Goal: Task Accomplishment & Management: Manage account settings

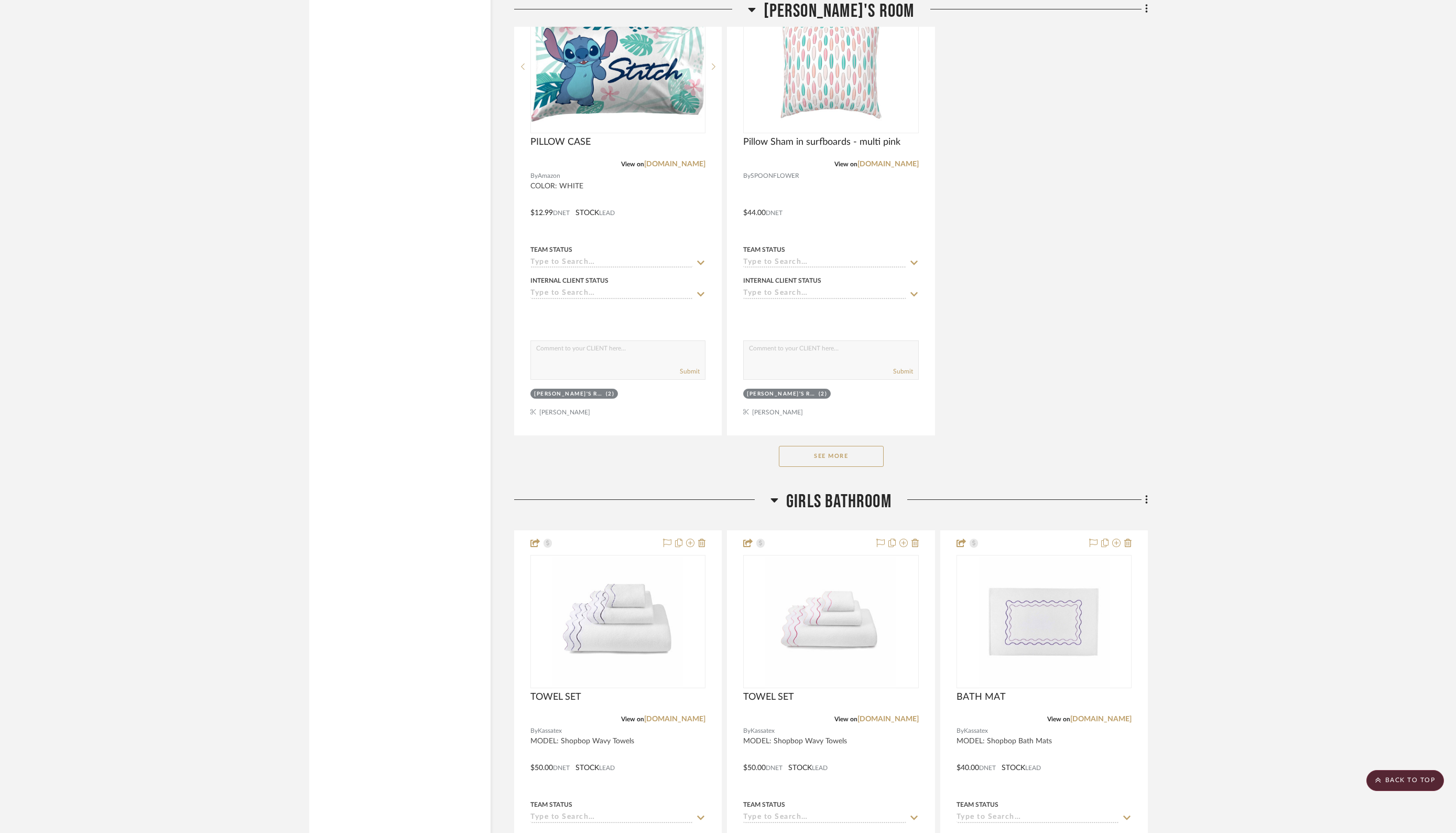
scroll to position [4125, 0]
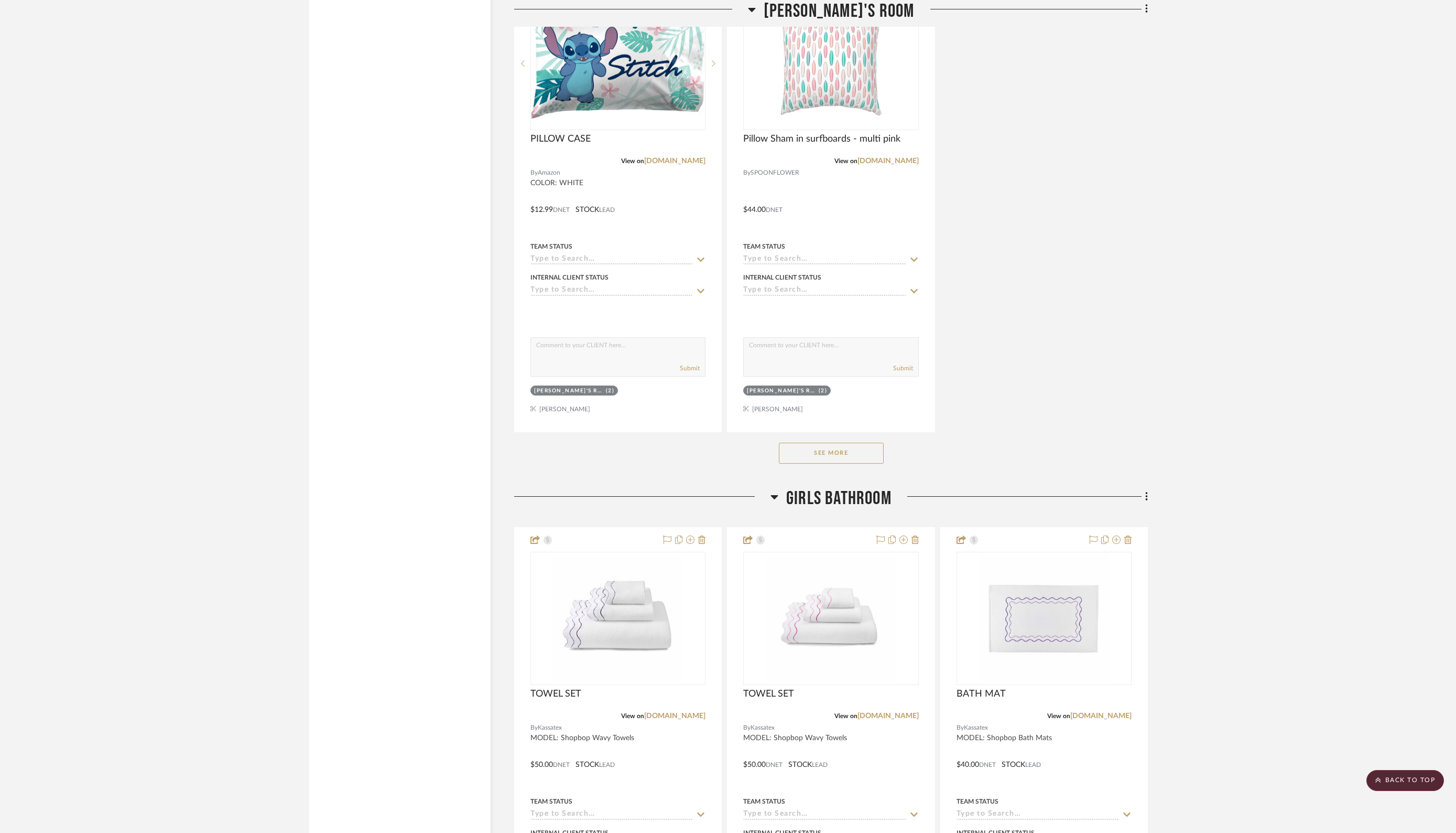
click at [852, 442] on button "See More" at bounding box center [831, 453] width 105 height 21
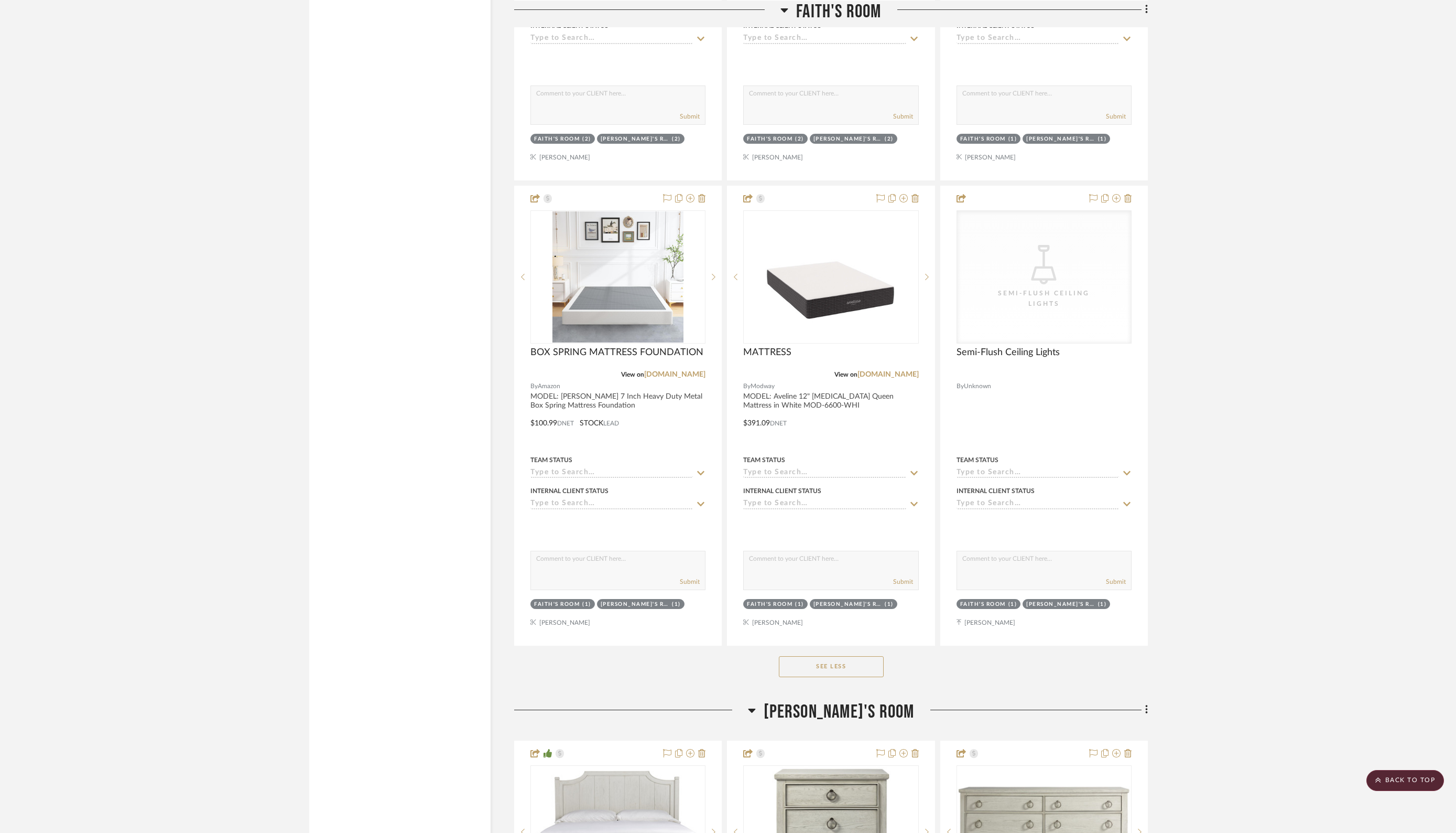
scroll to position [0, 0]
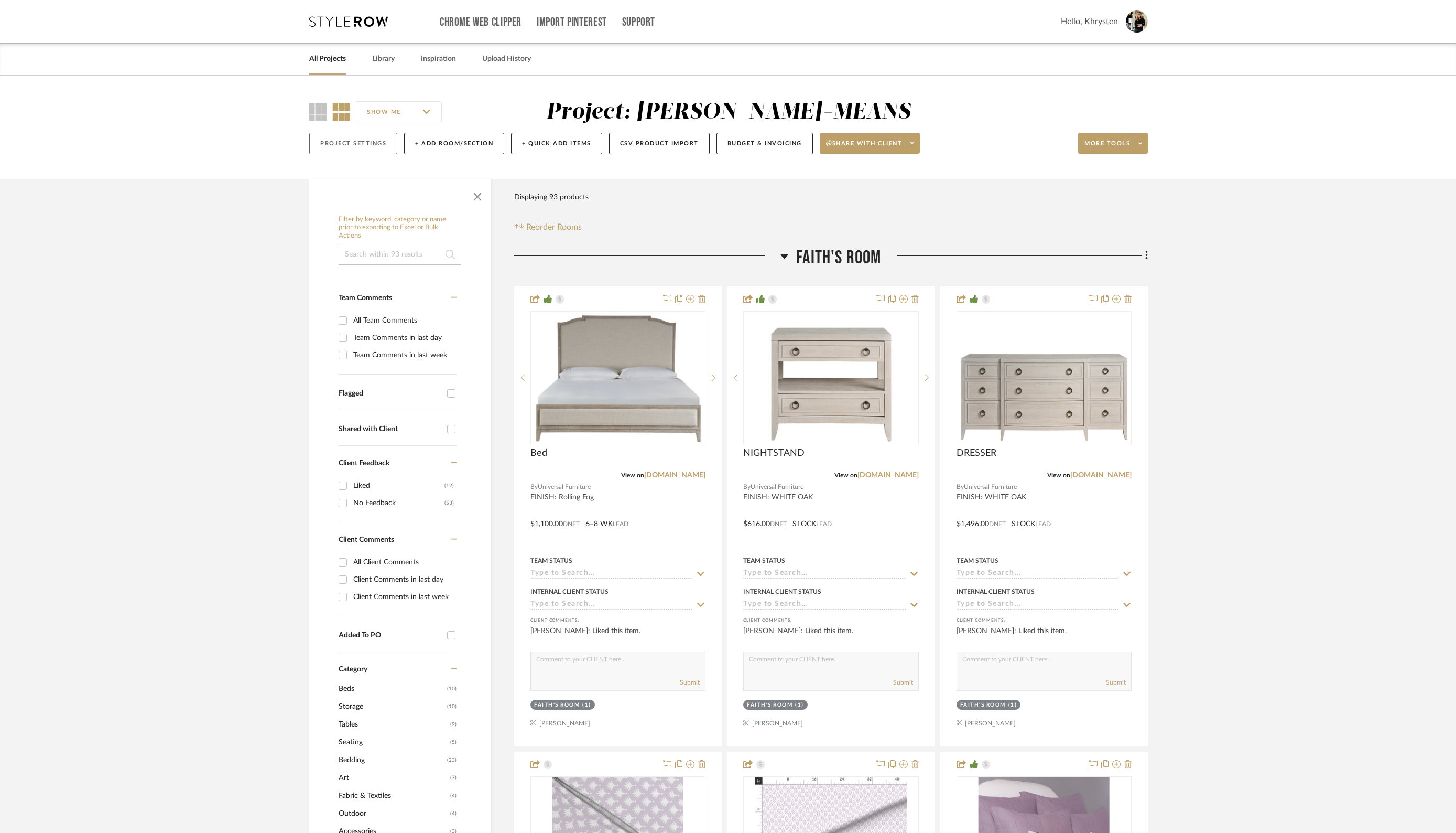
click at [348, 133] on button "Project Settings" at bounding box center [353, 143] width 88 height 21
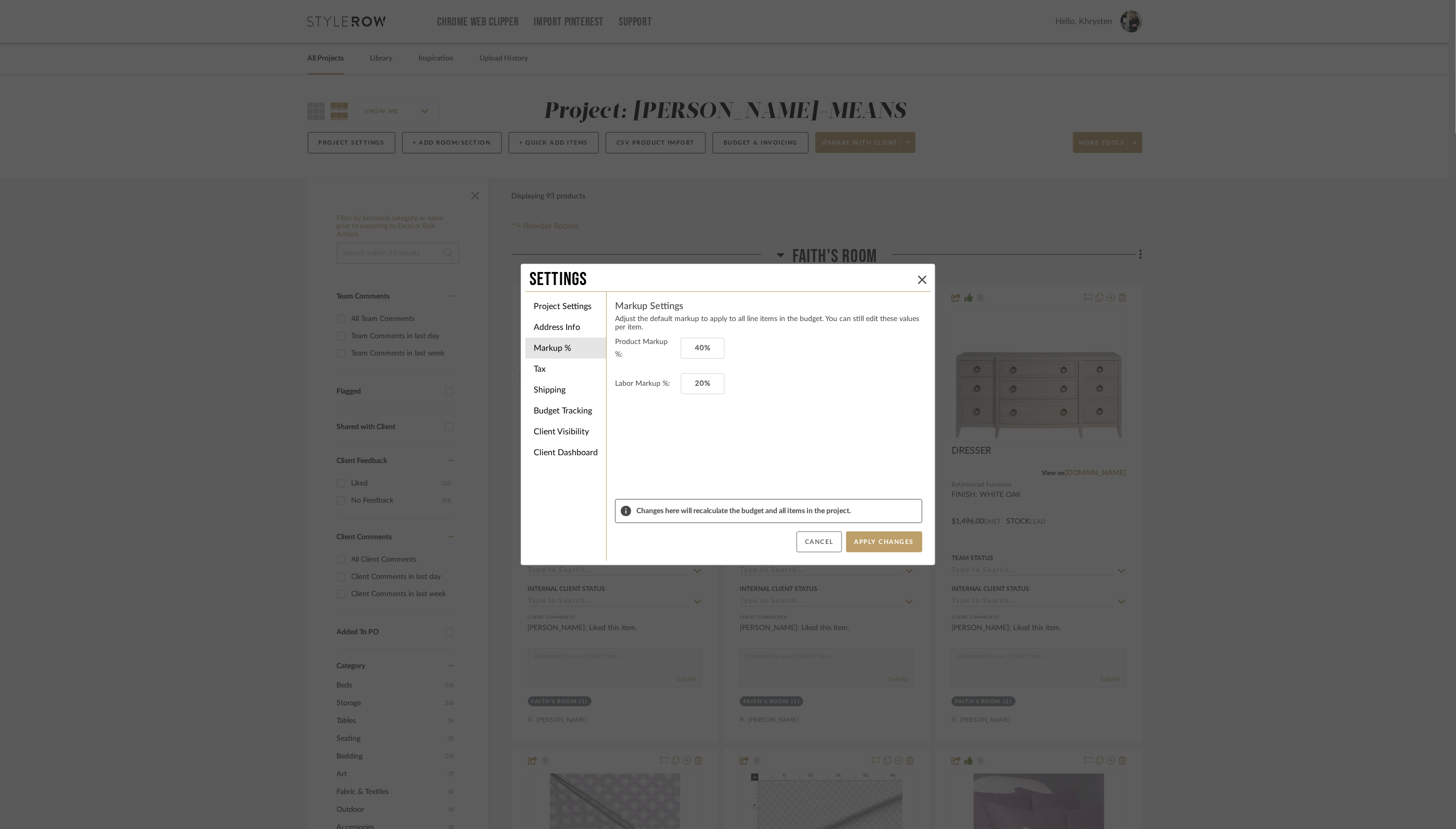
click at [813, 545] on button "Cancel" at bounding box center [819, 542] width 46 height 21
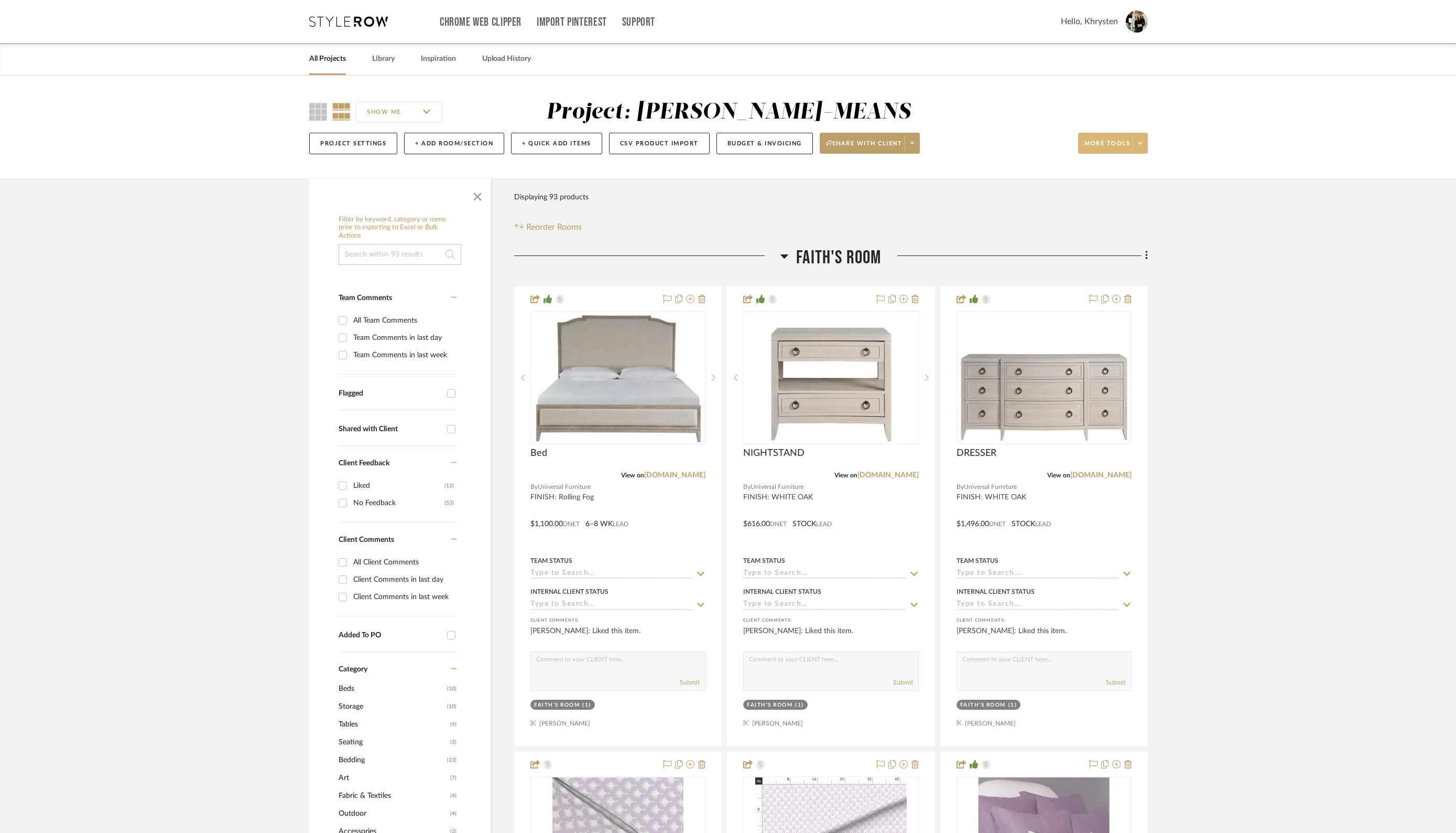
click at [1125, 140] on span "More tools" at bounding box center [1107, 147] width 46 height 16
click at [1104, 248] on span "Bulk Actions" at bounding box center [1124, 248] width 68 height 9
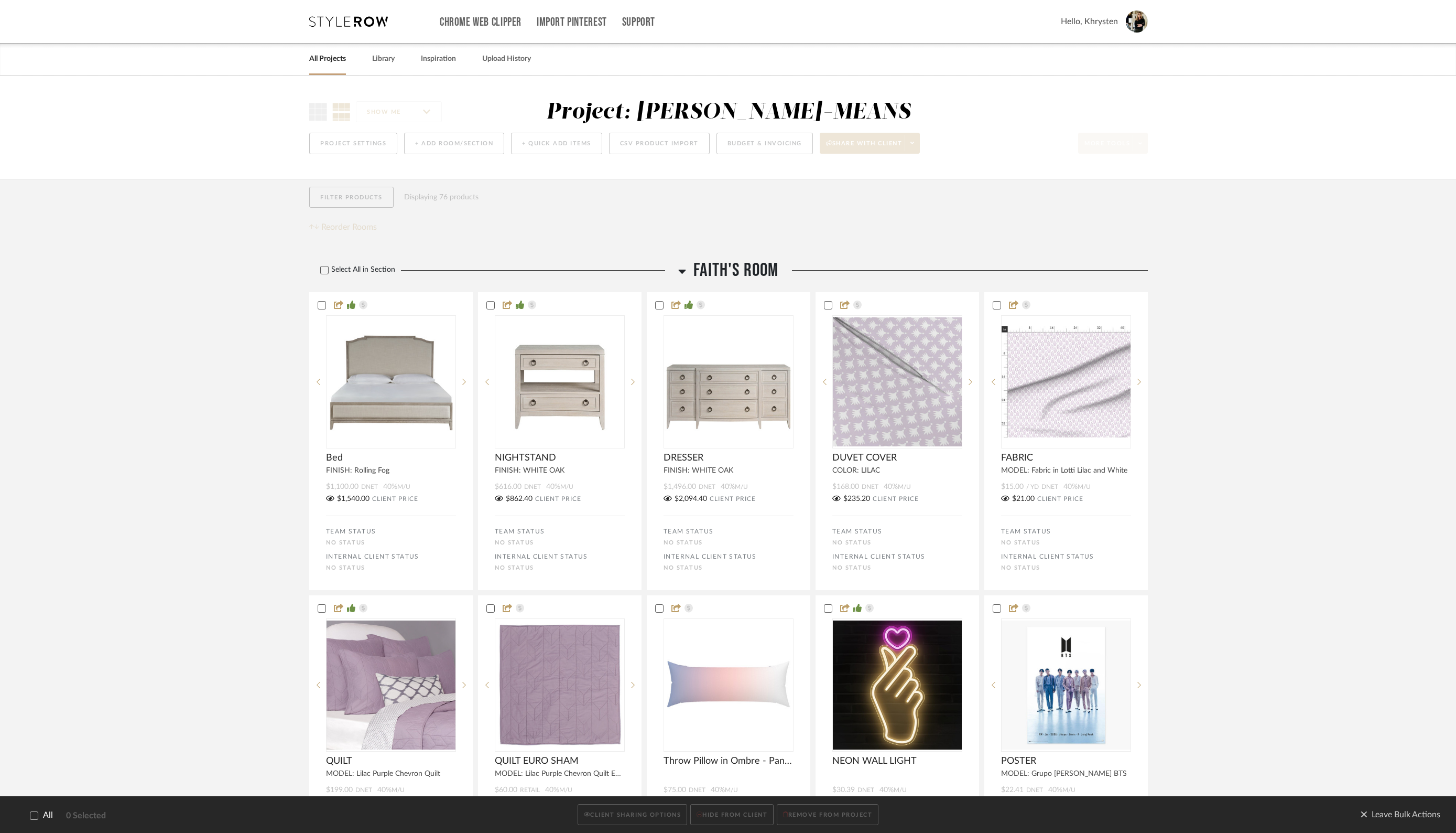
click at [35, 818] on icon at bounding box center [34, 815] width 7 height 7
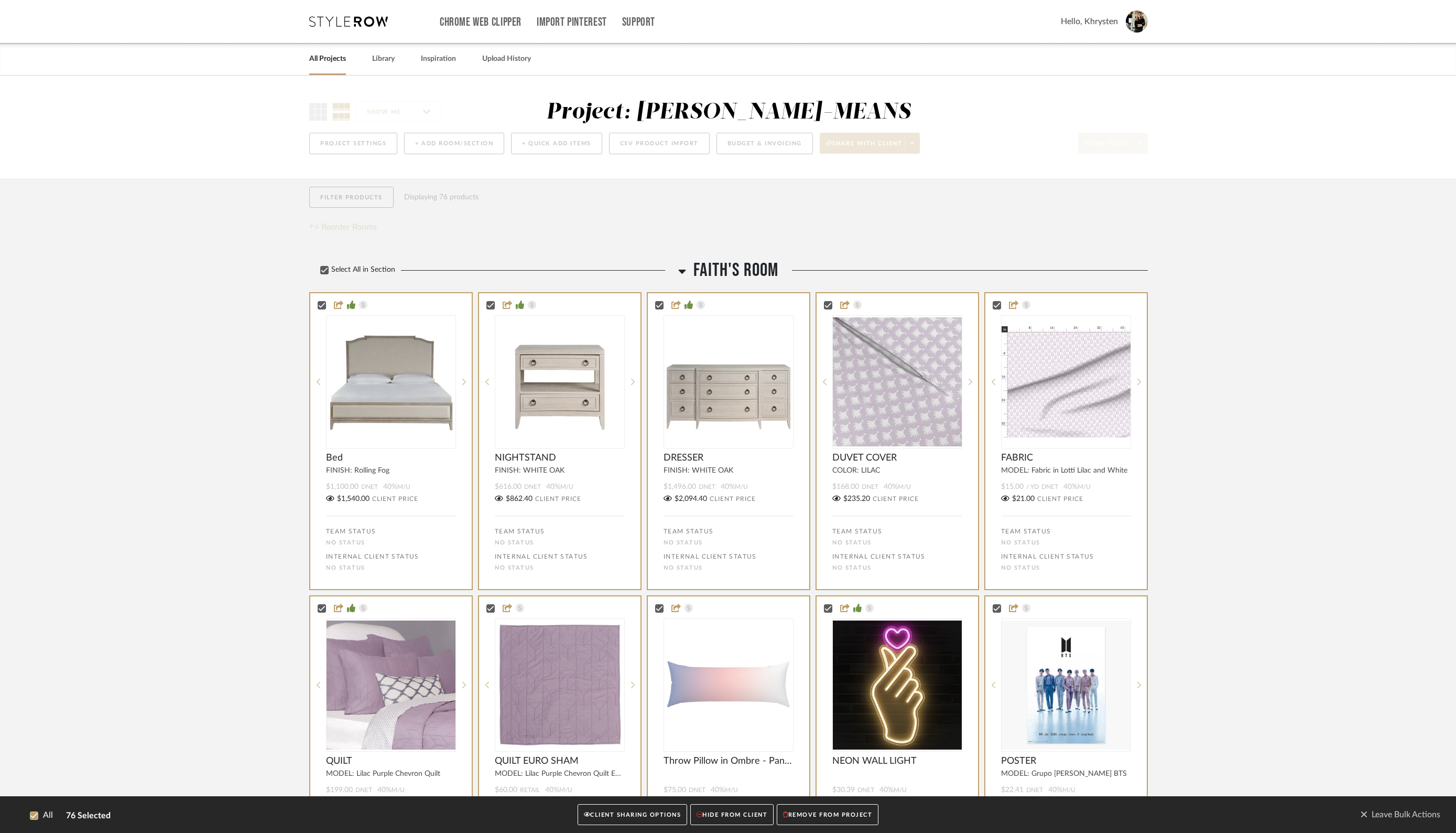
click at [611, 816] on button "CLIENT SHARING OPTIONS" at bounding box center [632, 815] width 109 height 21
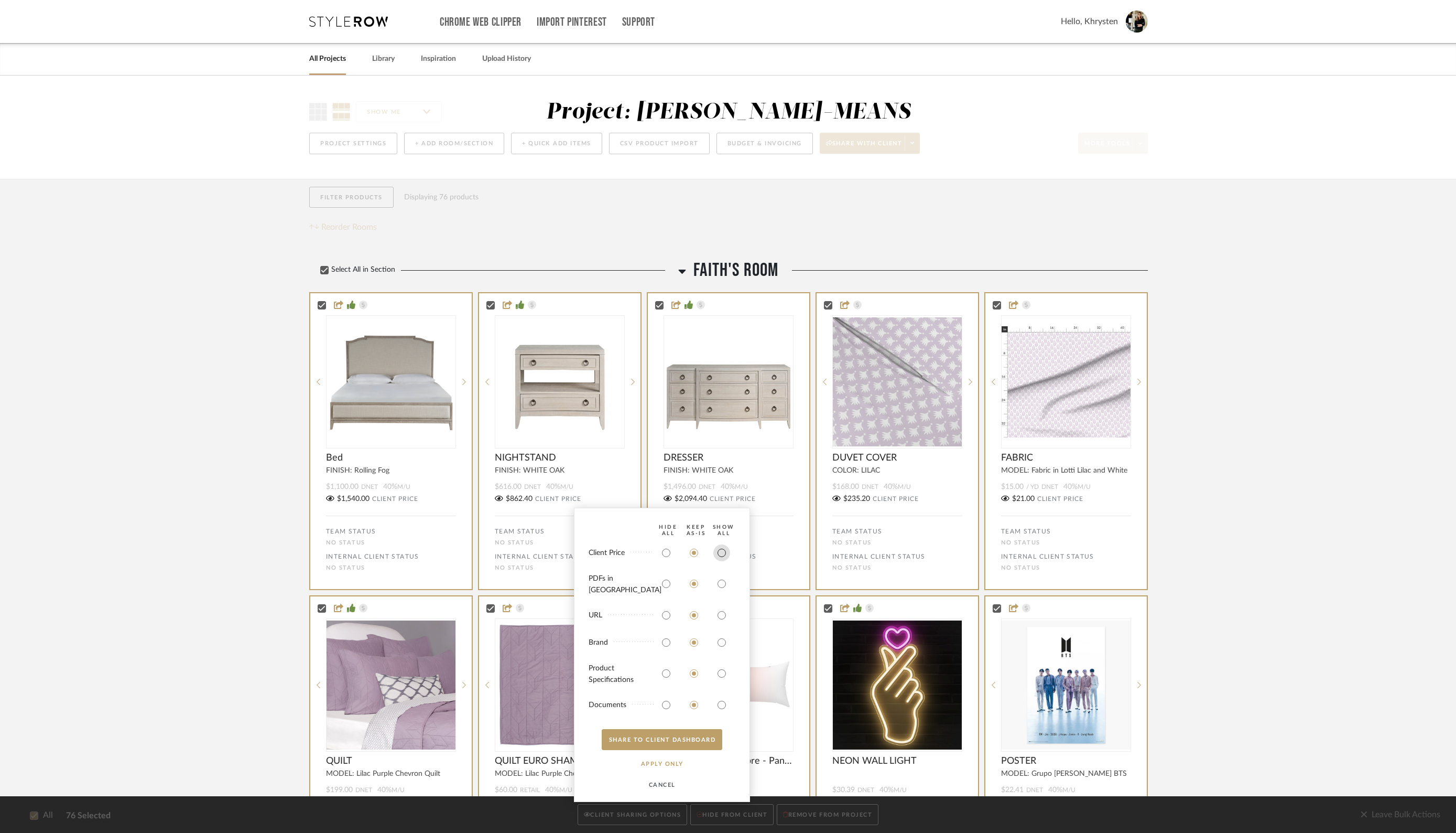
click at [724, 559] on input "radio" at bounding box center [722, 553] width 17 height 17
radio input "true"
click at [720, 589] on input "radio" at bounding box center [722, 584] width 17 height 17
radio input "true"
click at [720, 673] on input "radio" at bounding box center [722, 674] width 17 height 17
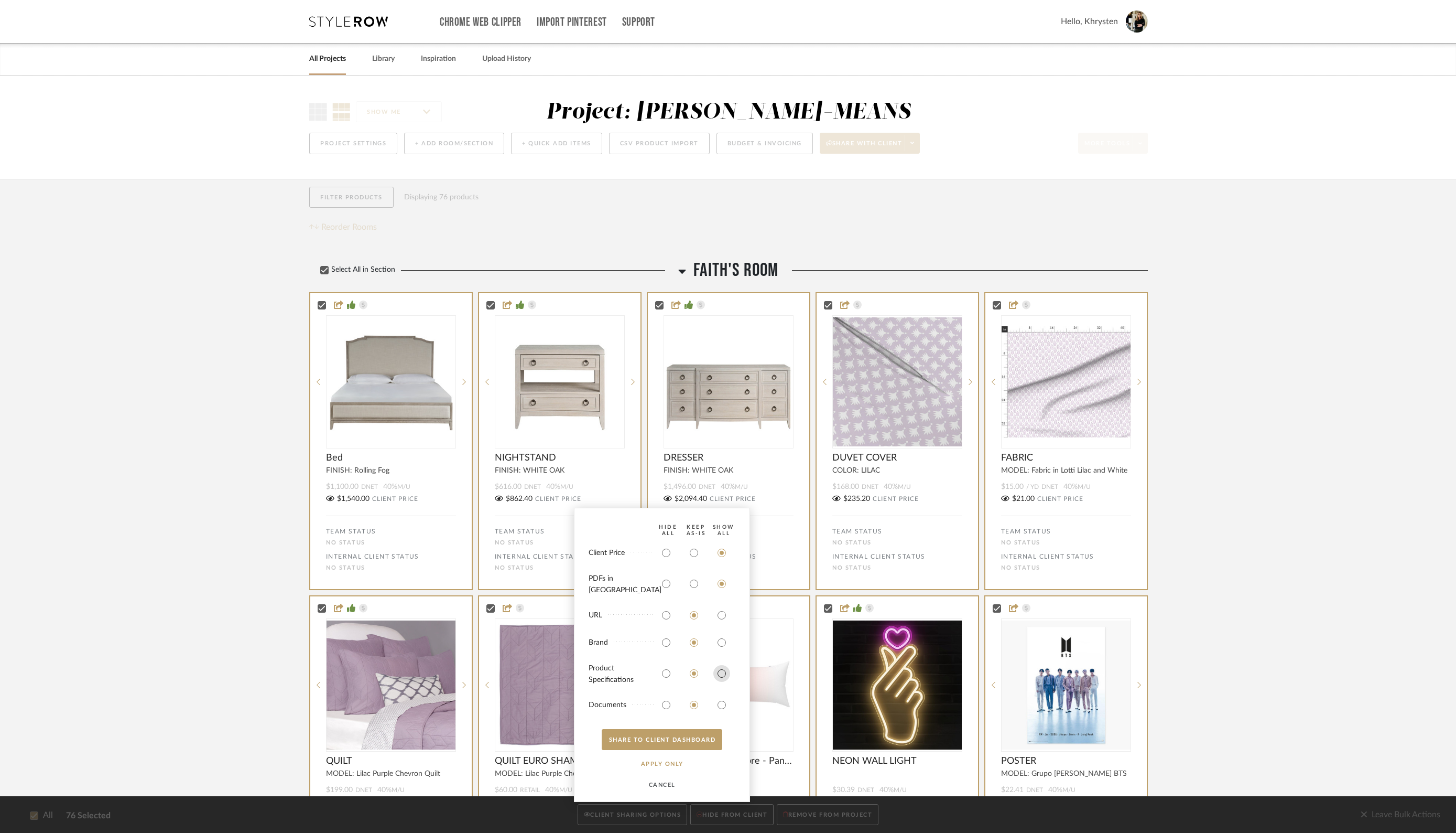
radio input "true"
click at [722, 705] on input "radio" at bounding box center [722, 705] width 17 height 17
radio input "true"
click at [688, 740] on button "SHARE TO CLIENT Dashboard" at bounding box center [661, 739] width 121 height 21
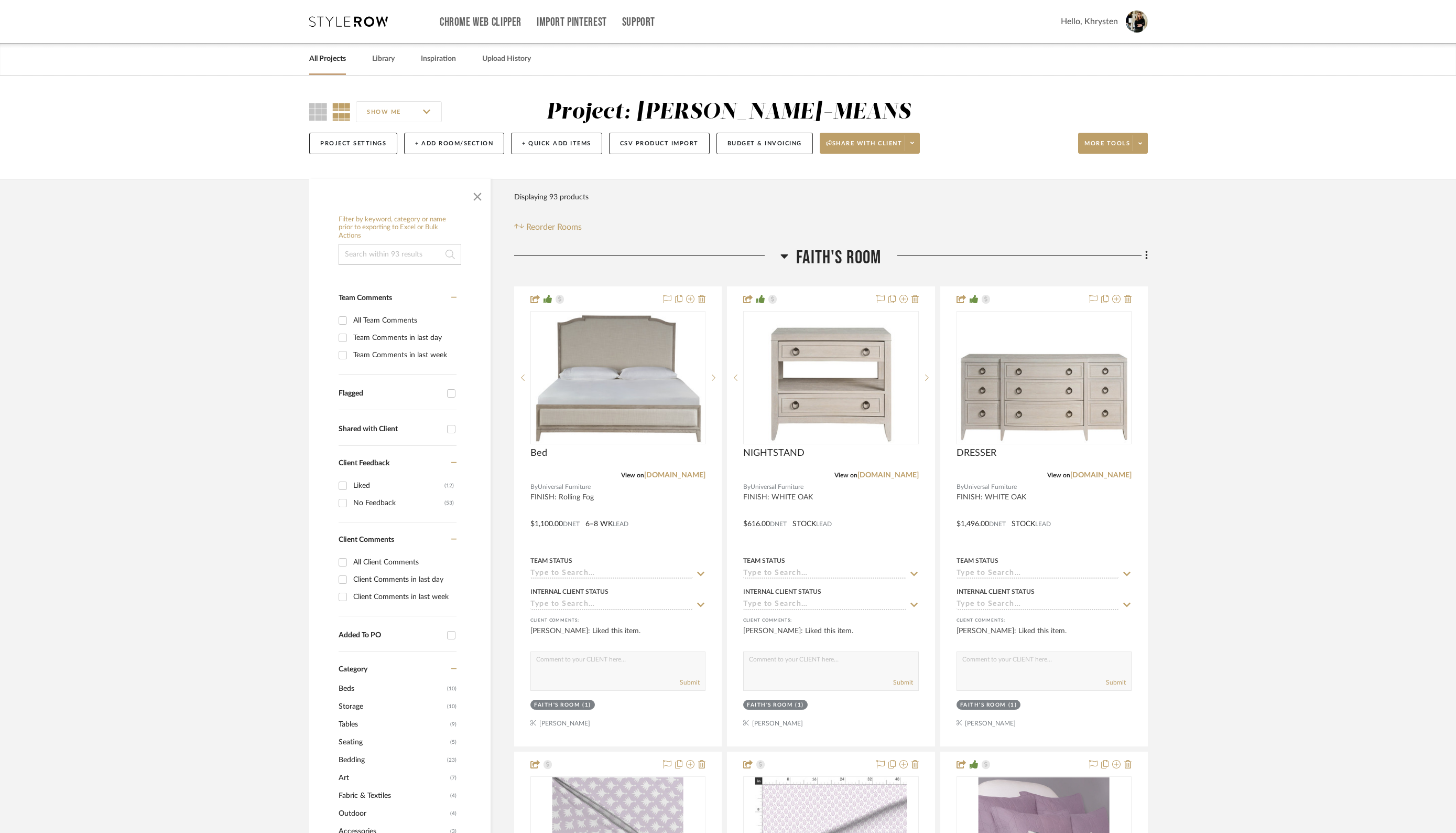
click at [324, 59] on link "All Projects" at bounding box center [328, 59] width 37 height 14
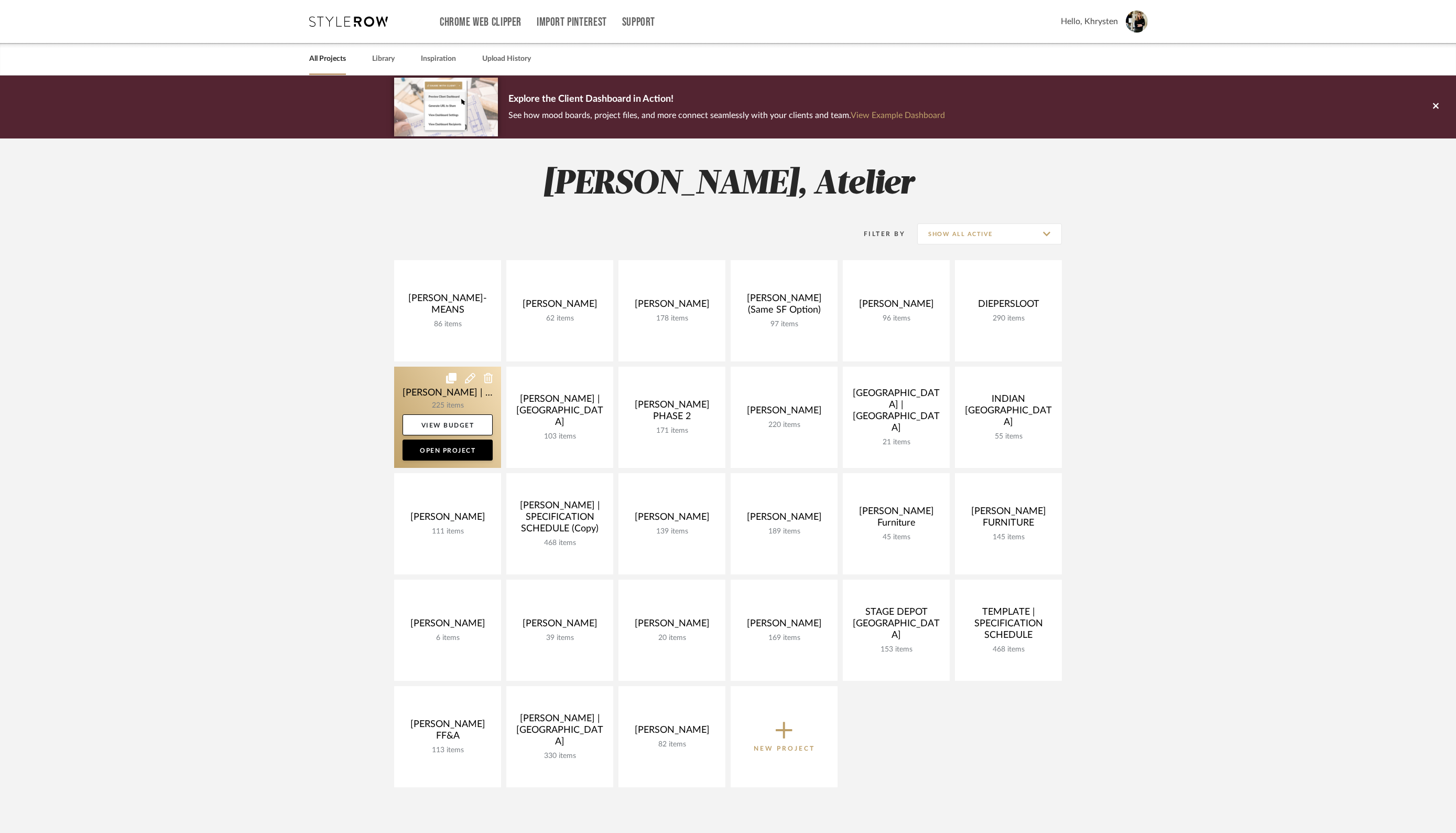
click at [432, 384] on link at bounding box center [448, 417] width 107 height 101
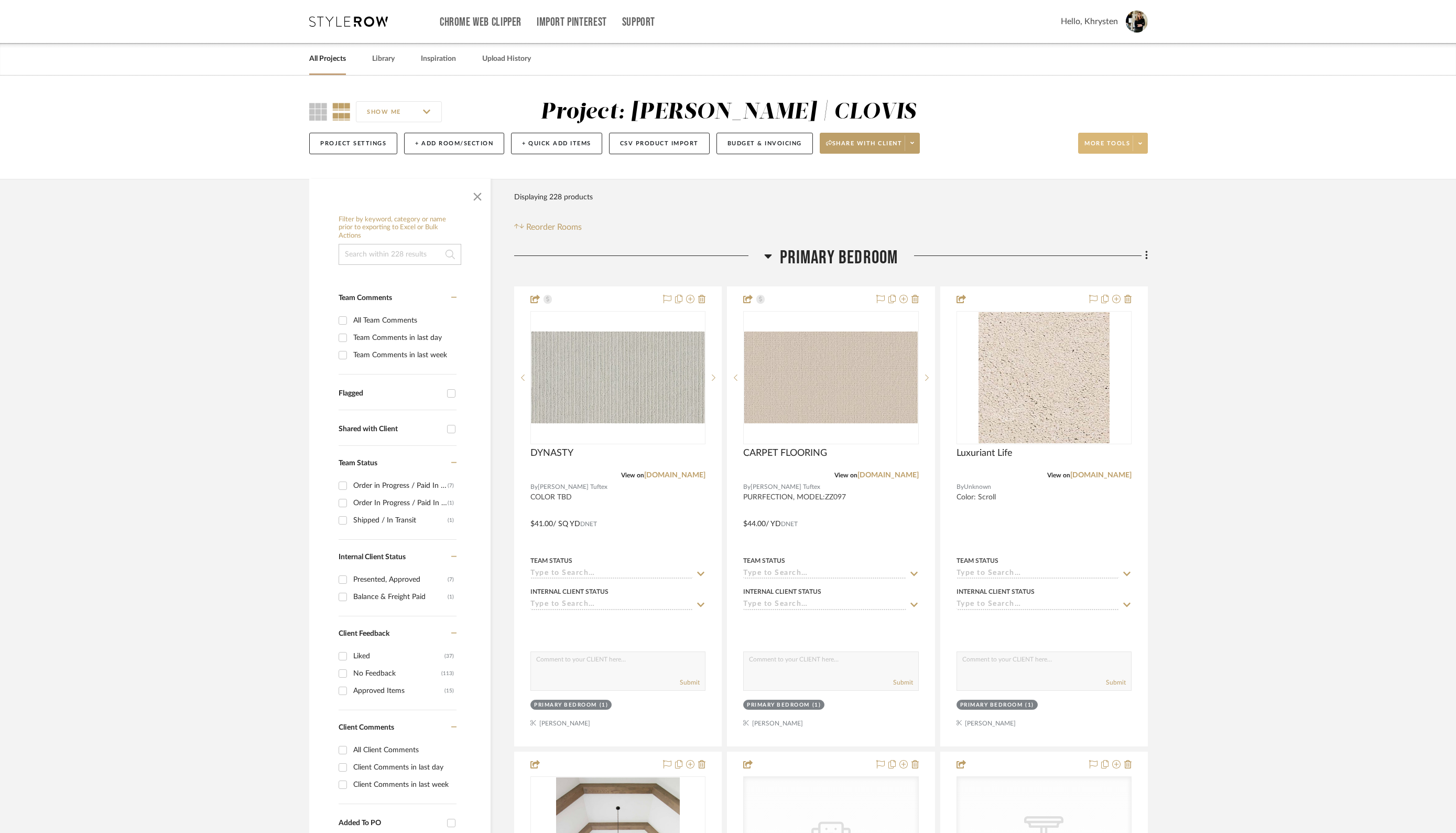
click at [1140, 141] on icon at bounding box center [1140, 143] width 4 height 6
click at [1106, 377] on span "Create PO" at bounding box center [1124, 374] width 68 height 9
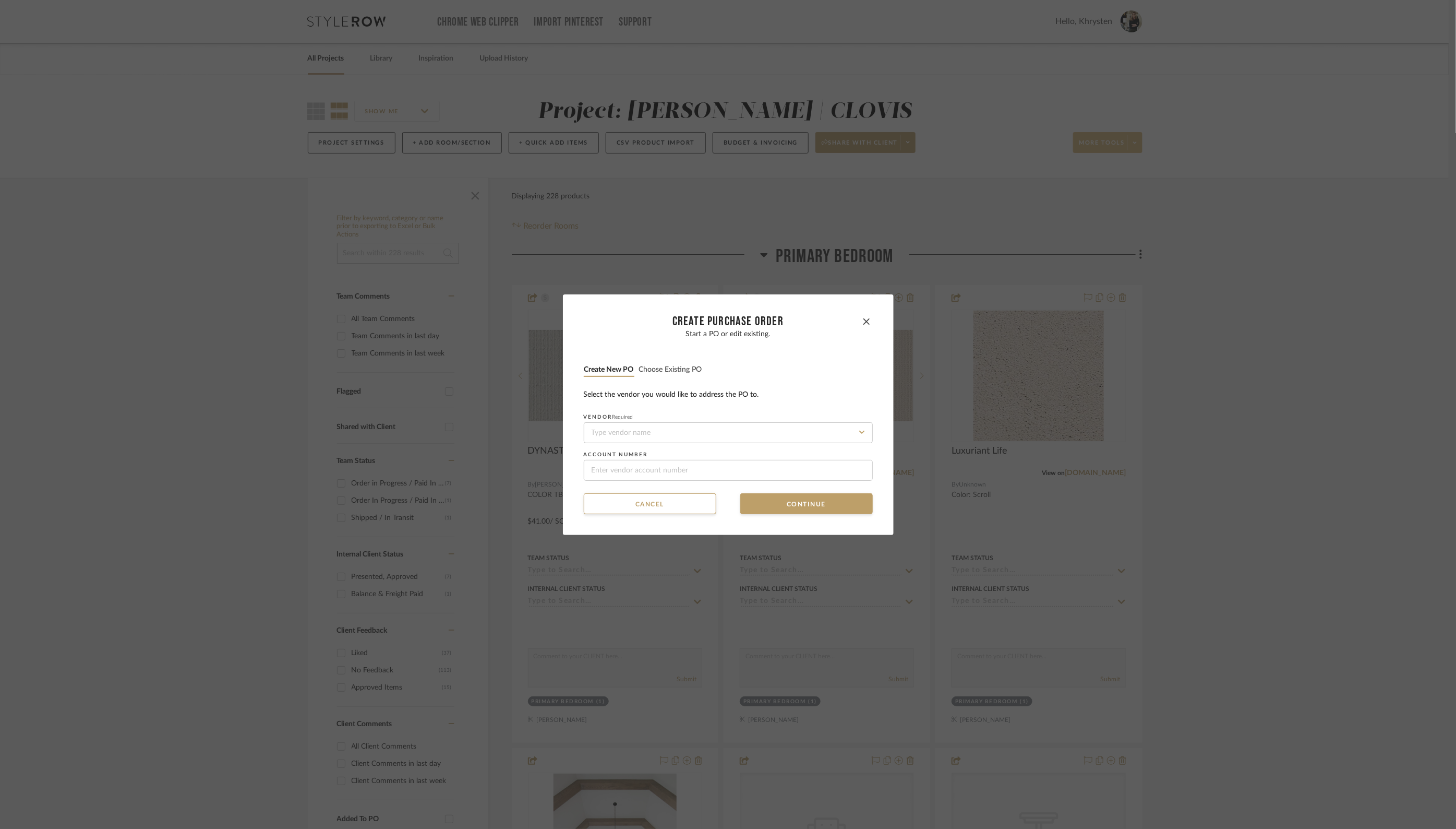
click at [666, 368] on button "Choose existing PO" at bounding box center [670, 370] width 64 height 10
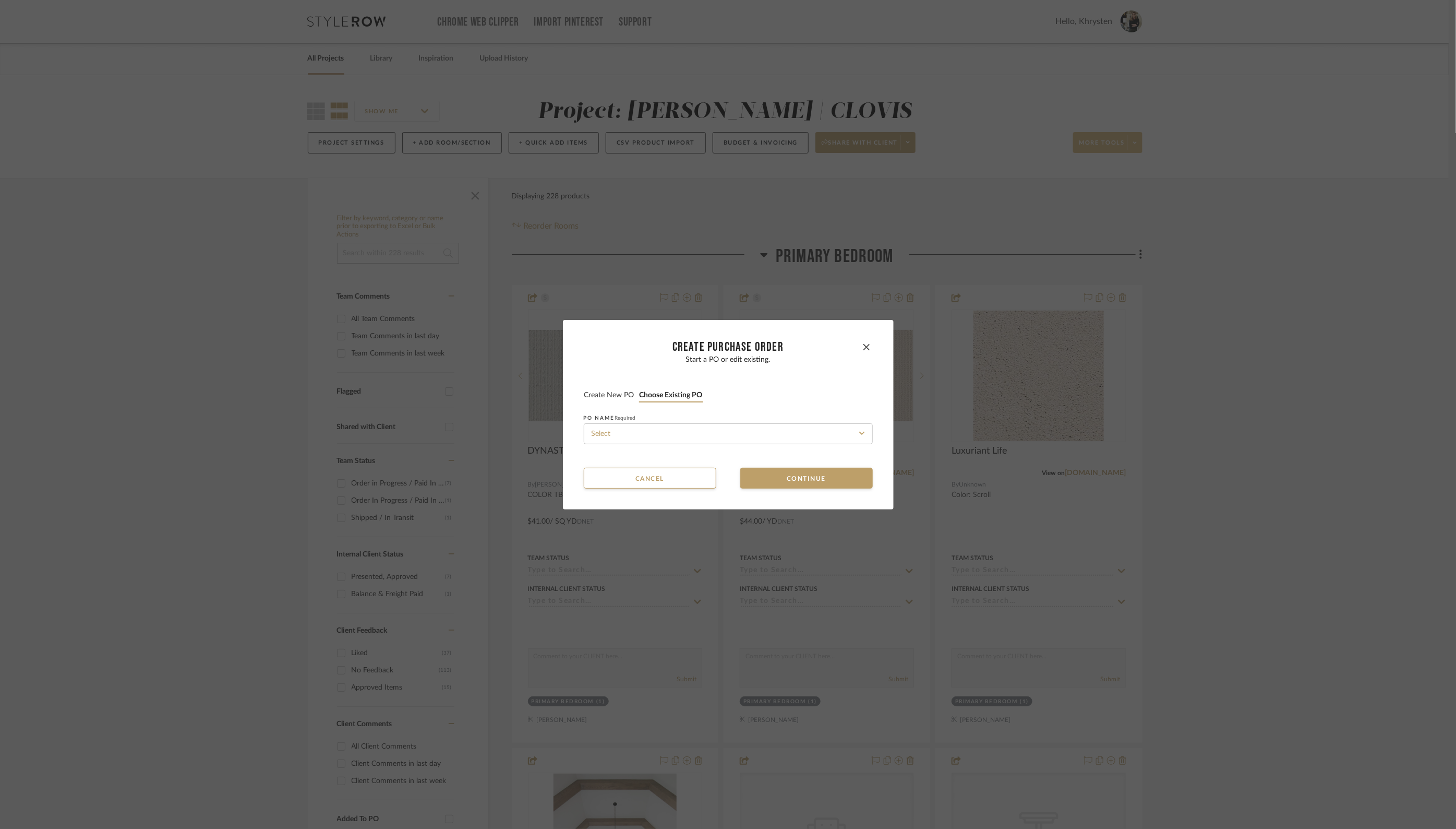
click at [663, 395] on button "Choose existing PO" at bounding box center [671, 395] width 64 height 10
click at [654, 438] on input at bounding box center [728, 434] width 289 height 21
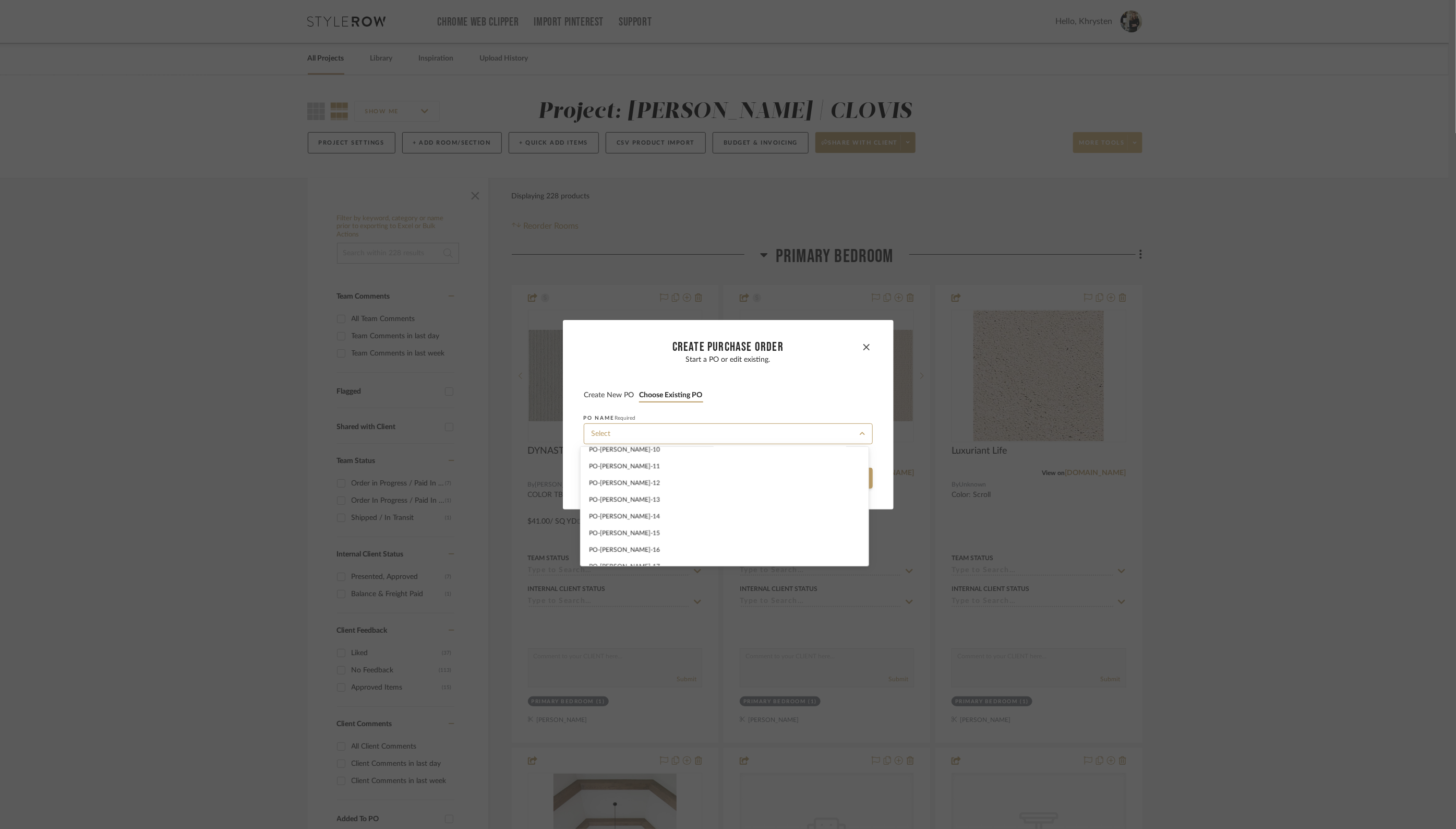
scroll to position [161, 0]
click at [676, 484] on div "PO-[PERSON_NAME] -12" at bounding box center [724, 477] width 288 height 17
type input "PO-[PERSON_NAME] -12"
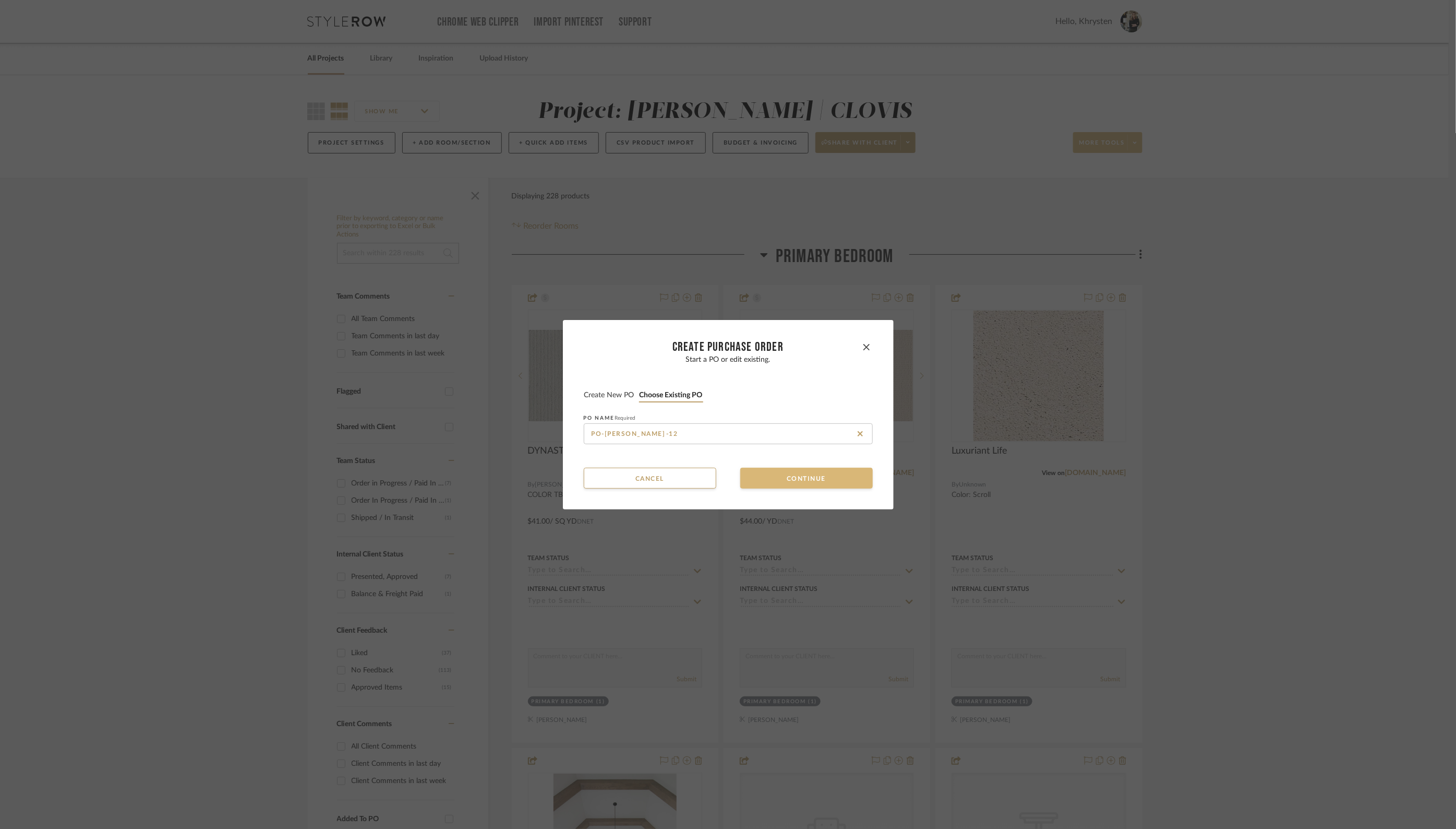
click at [832, 481] on button "Continue" at bounding box center [806, 478] width 133 height 21
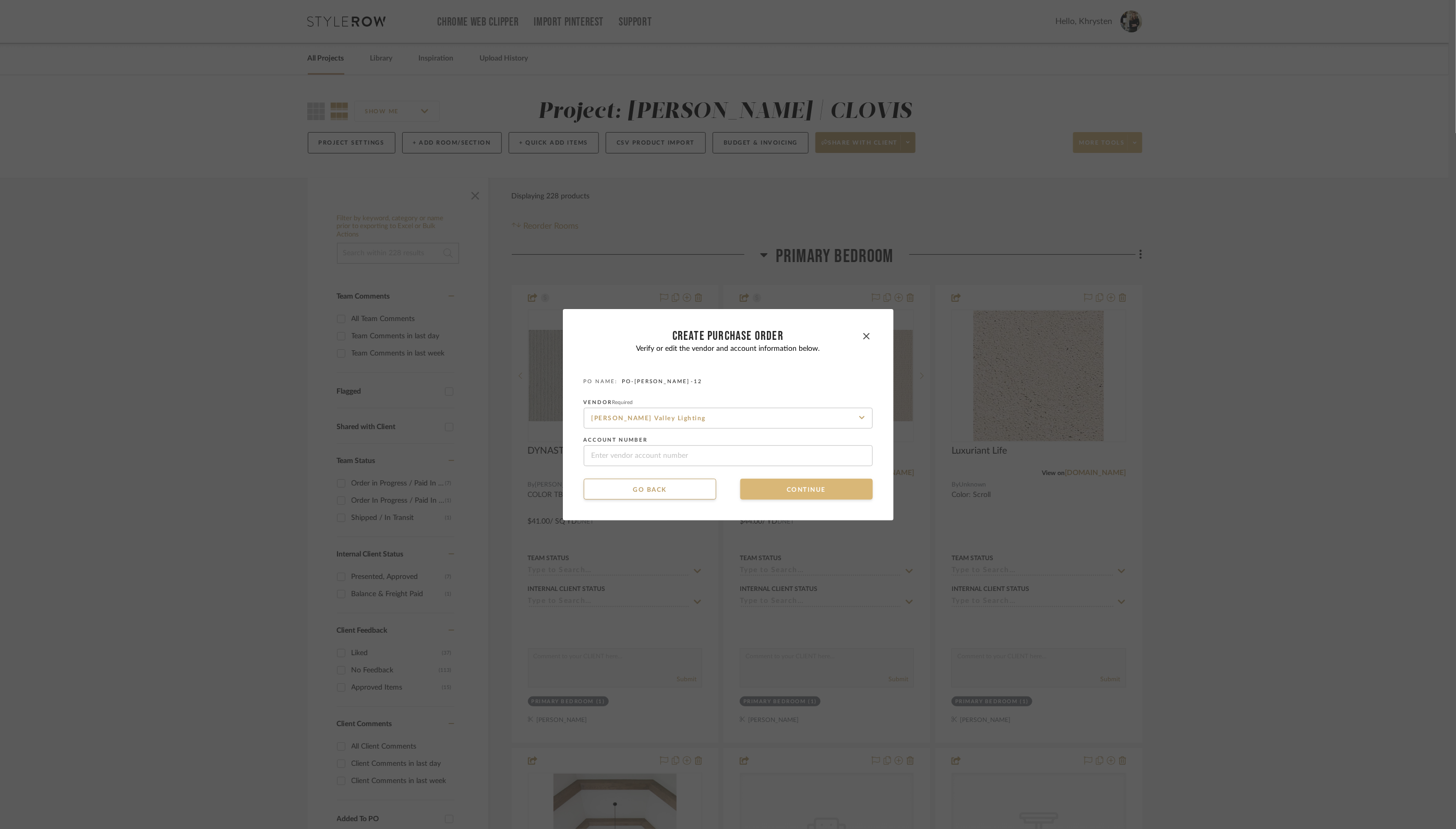
click at [826, 483] on button "Continue" at bounding box center [806, 489] width 133 height 21
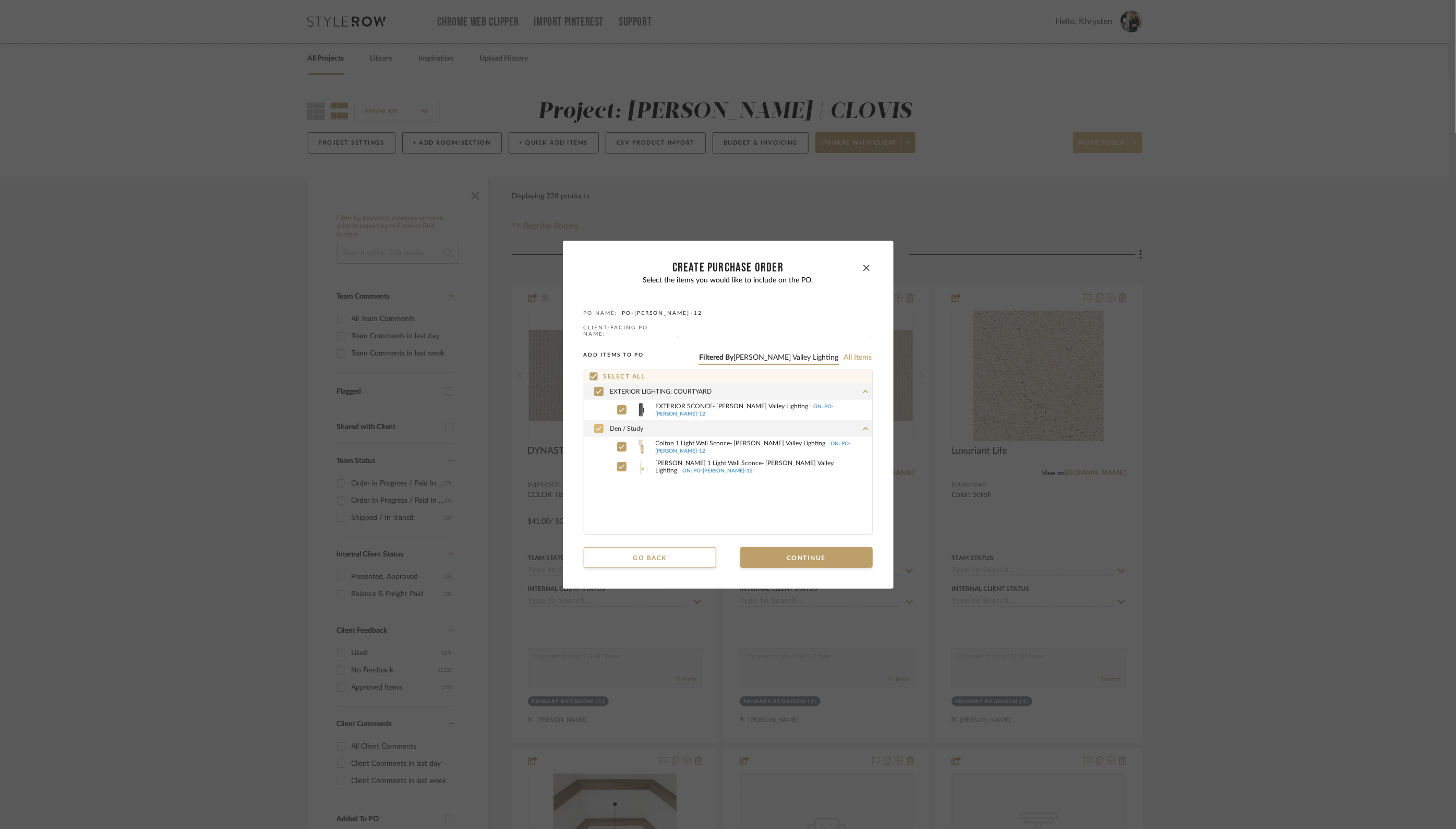
click at [596, 426] on icon at bounding box center [599, 428] width 6 height 4
click at [817, 555] on button "Continue" at bounding box center [806, 557] width 133 height 21
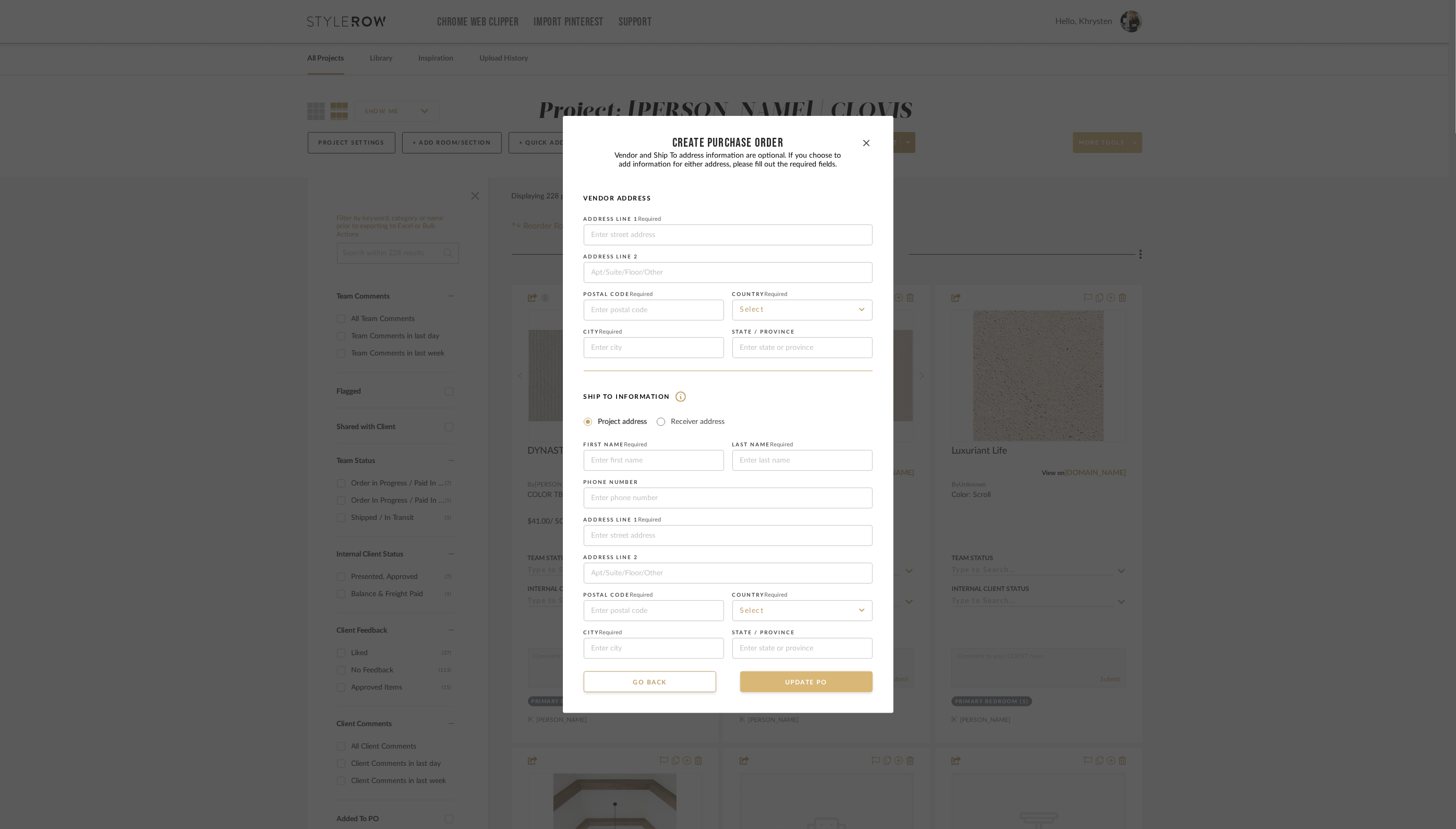
click at [812, 680] on button "UPDATE PO" at bounding box center [806, 682] width 133 height 21
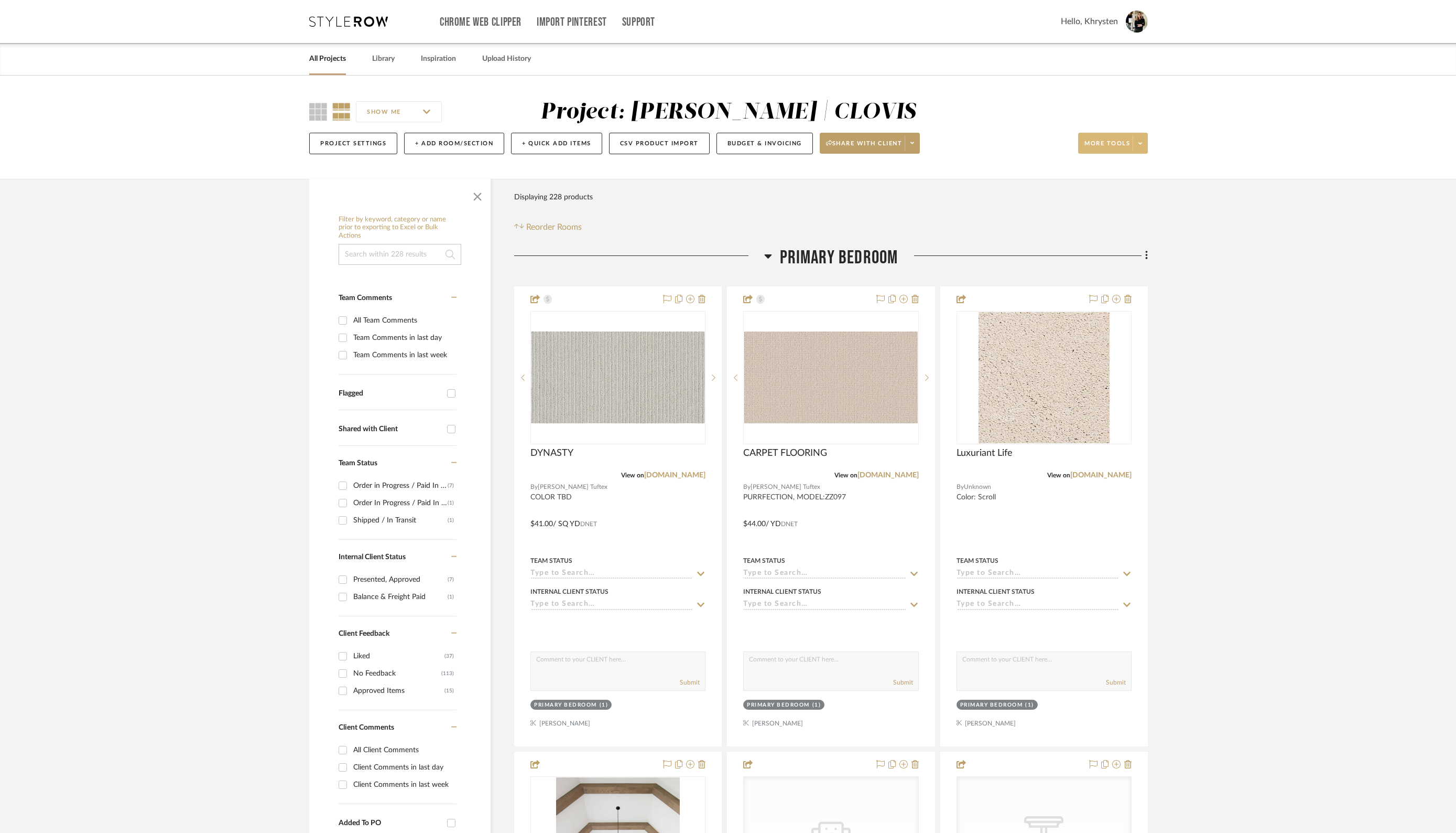
click at [1117, 146] on span "More tools" at bounding box center [1107, 147] width 46 height 16
click at [1108, 375] on span "Create PO" at bounding box center [1124, 374] width 68 height 9
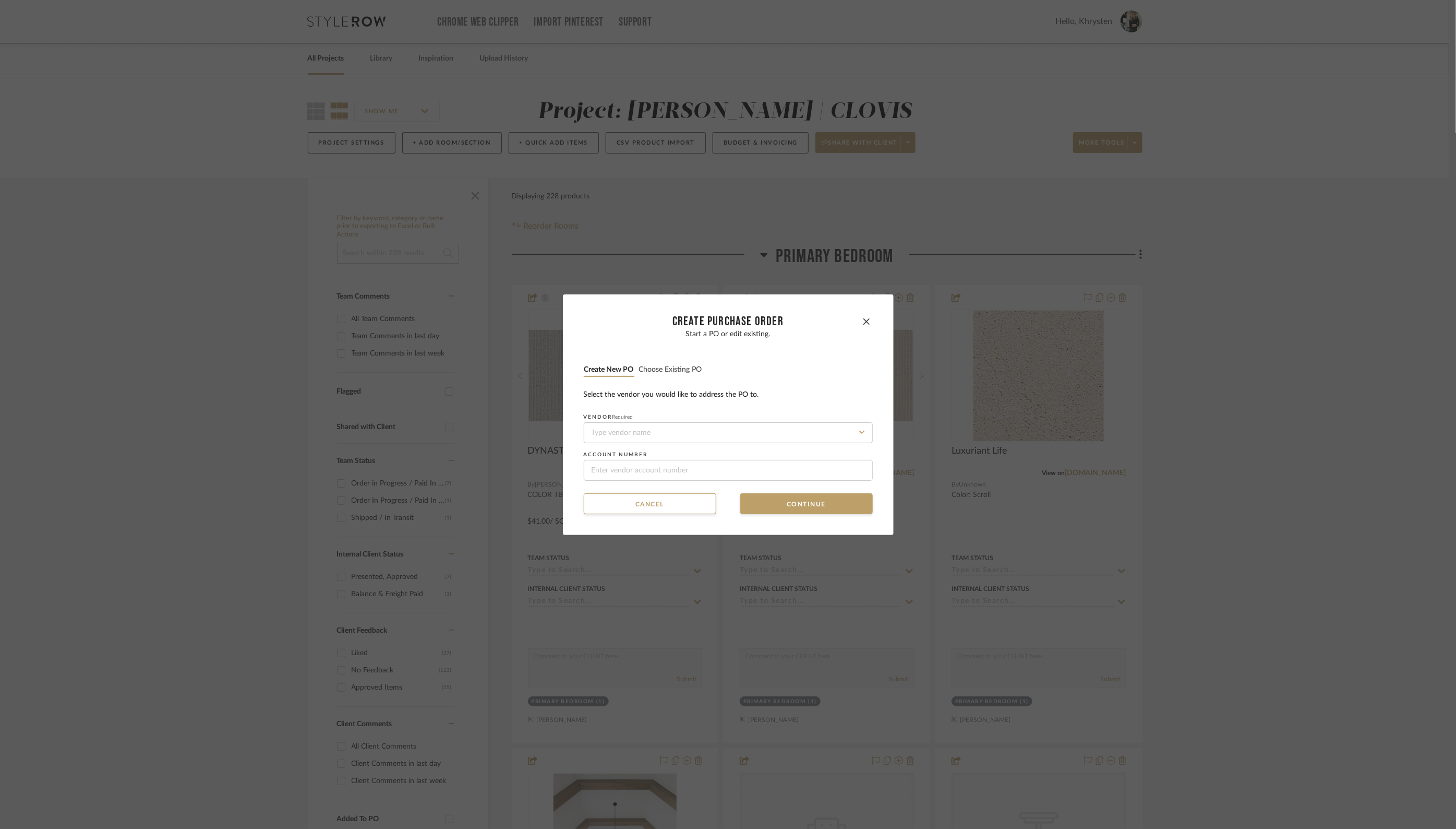
click at [661, 371] on button "Choose existing PO" at bounding box center [670, 370] width 64 height 10
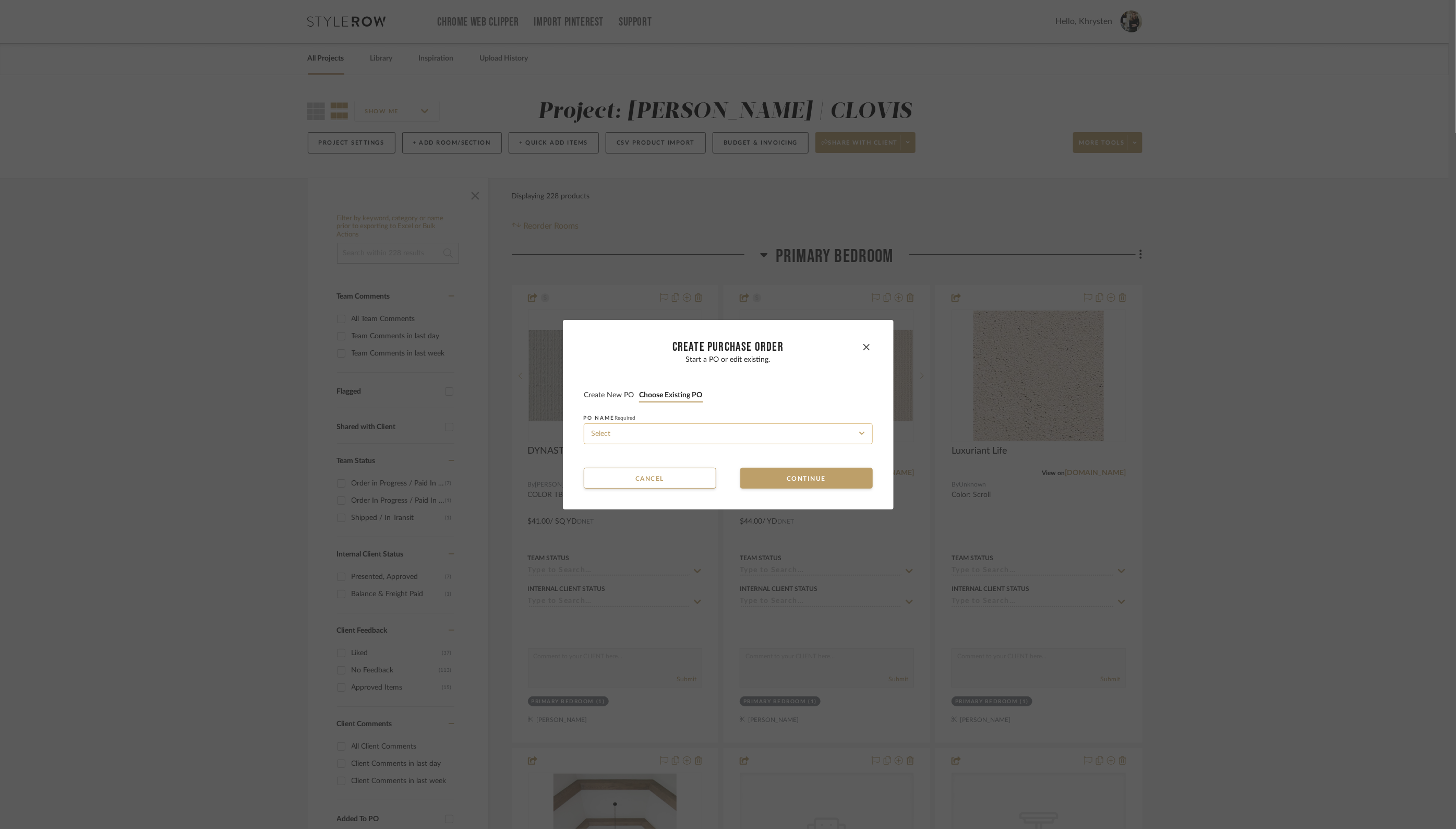
click at [646, 438] on input at bounding box center [728, 434] width 289 height 21
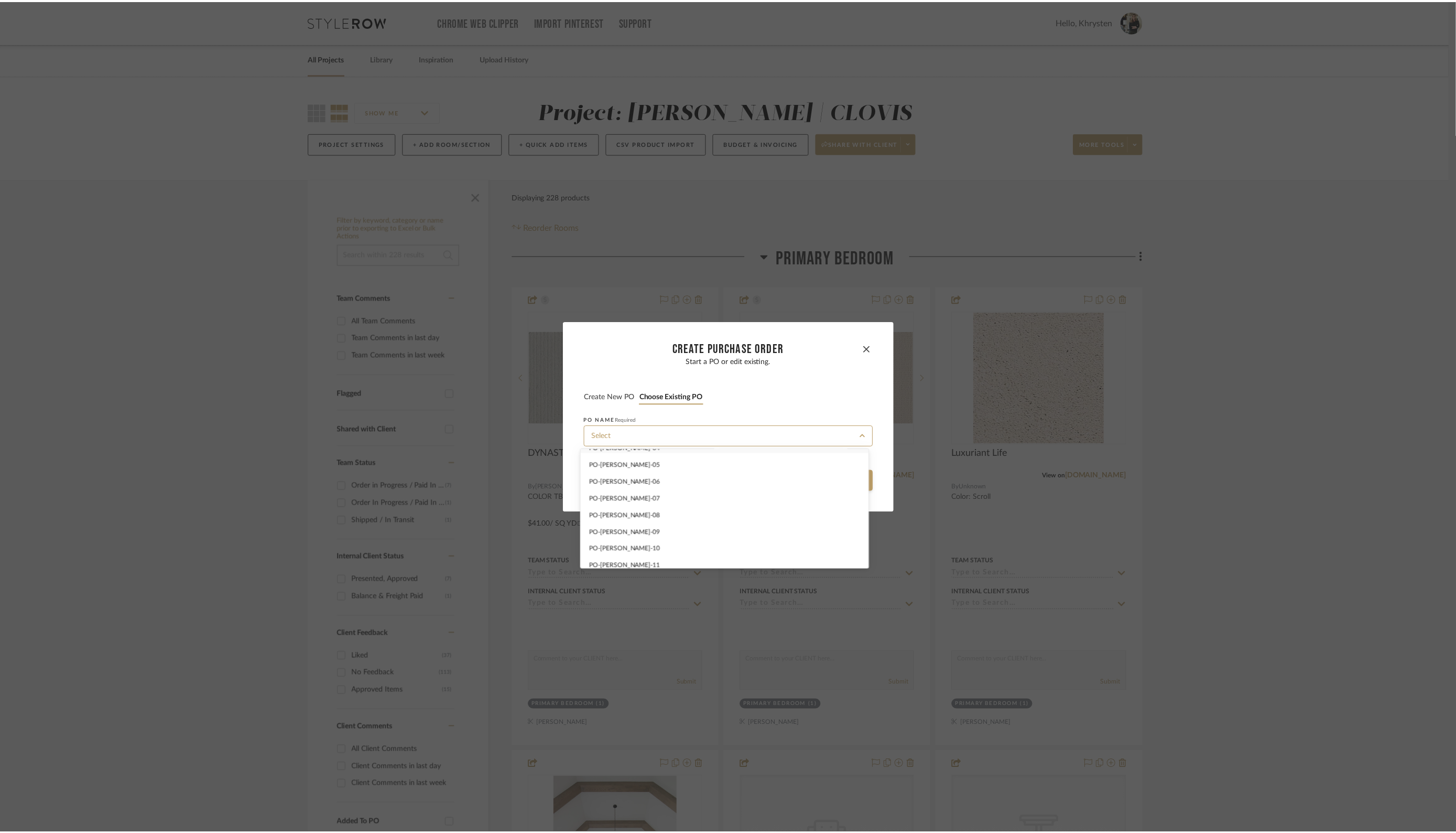
scroll to position [68, 0]
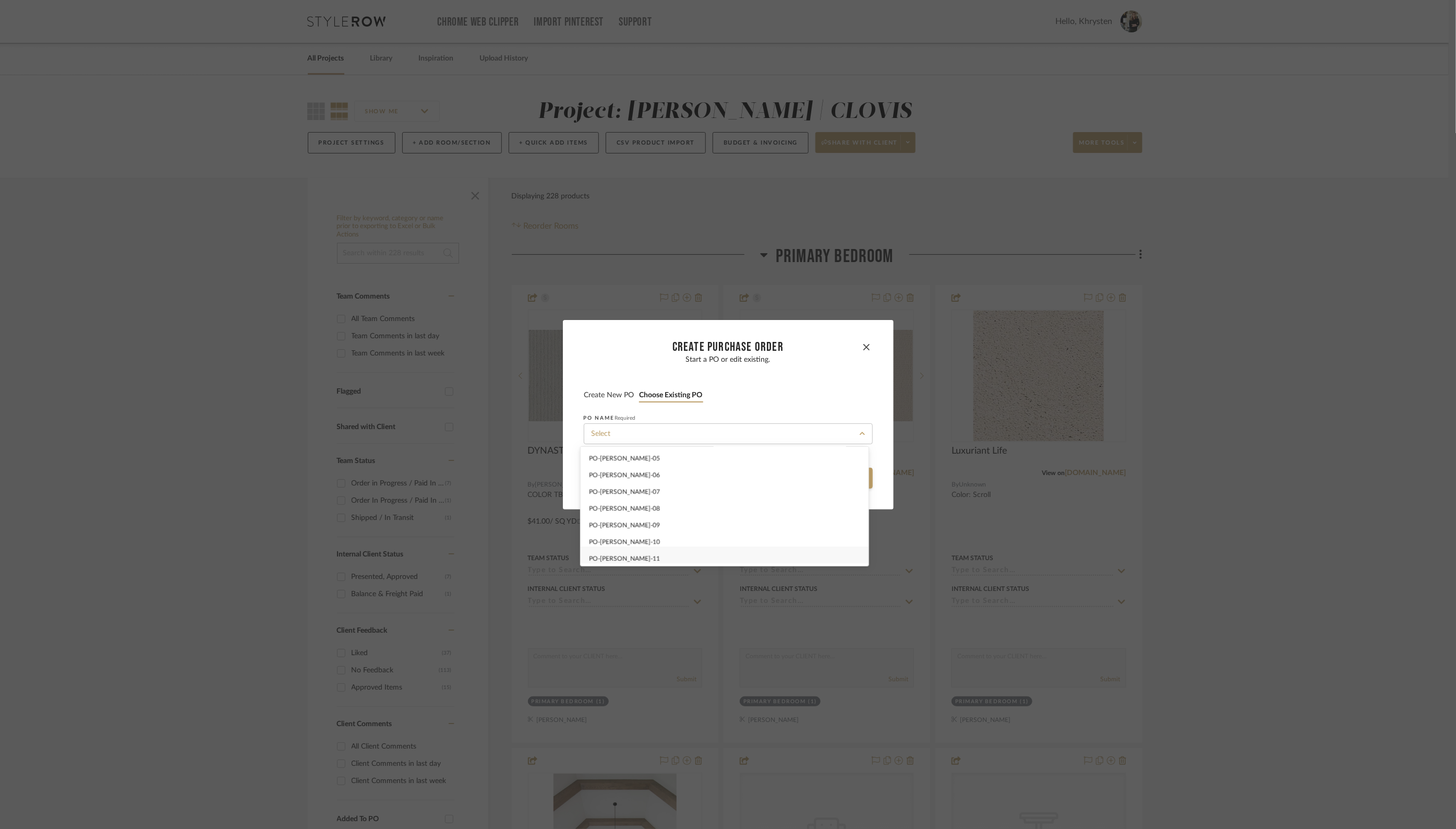
click at [632, 561] on span "PO-[PERSON_NAME] -11" at bounding box center [624, 558] width 71 height 6
type input "PO-[PERSON_NAME] -11"
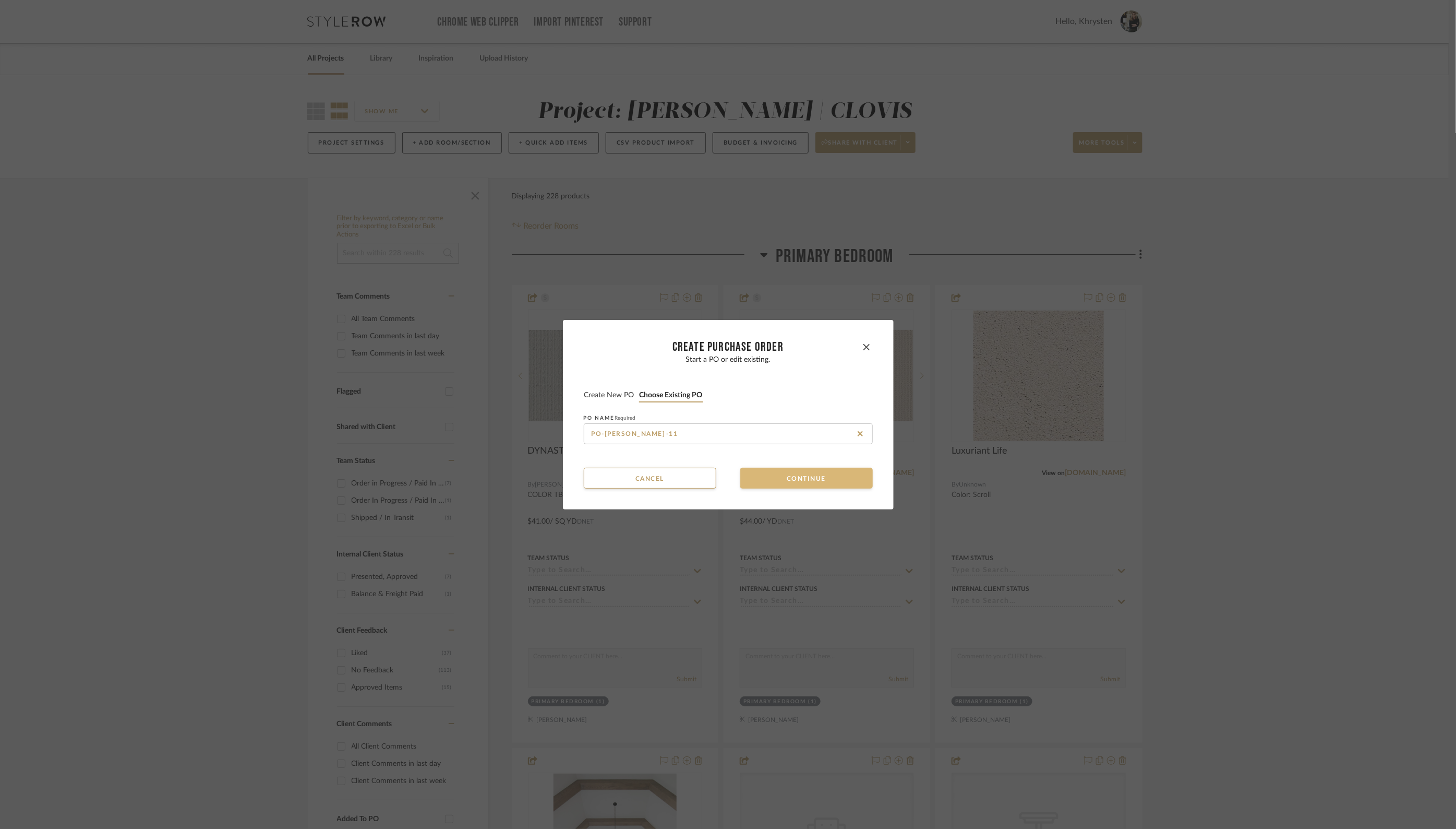
click at [775, 472] on button "Continue" at bounding box center [806, 478] width 133 height 21
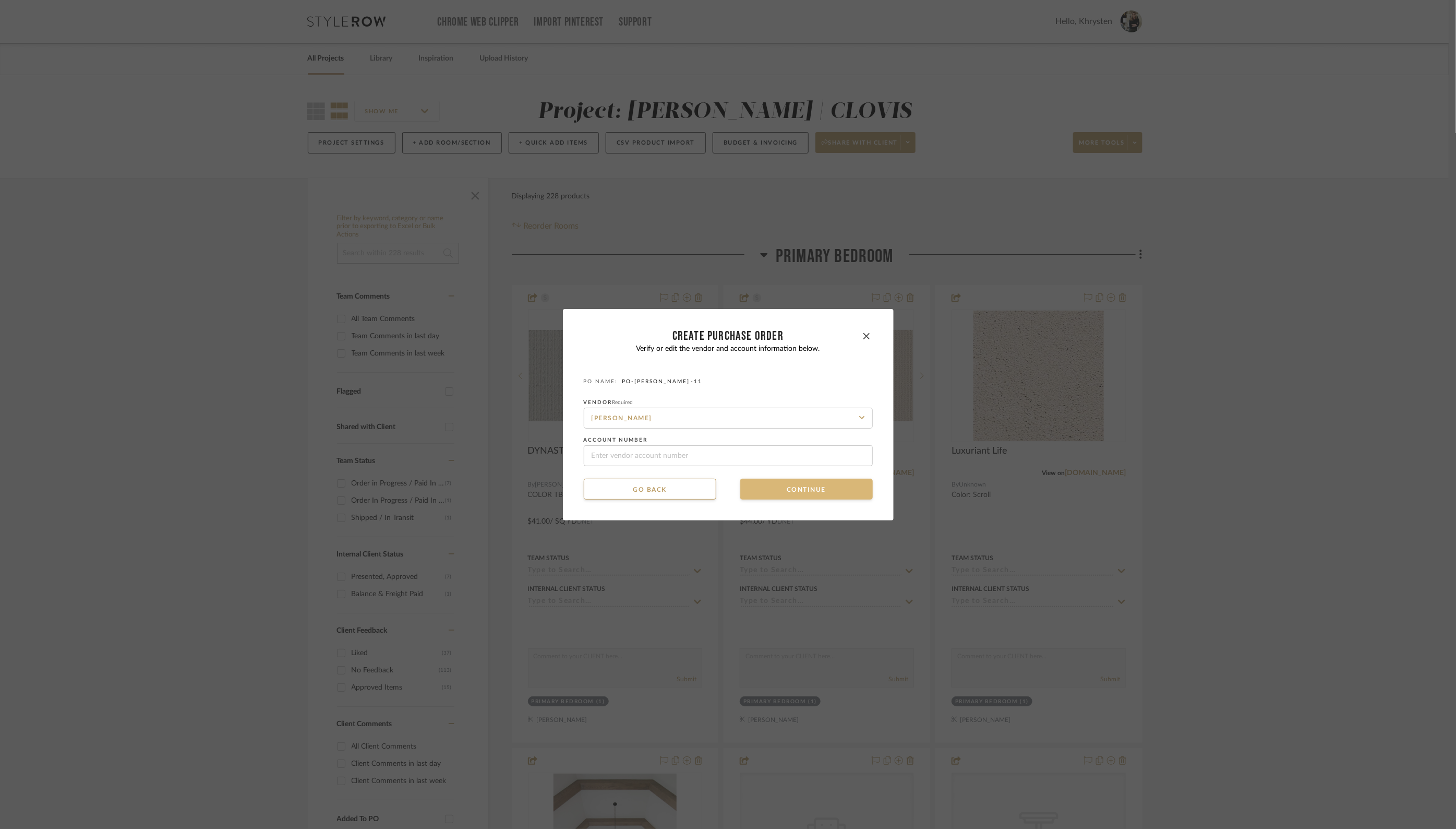
click at [784, 491] on button "Continue" at bounding box center [806, 489] width 133 height 21
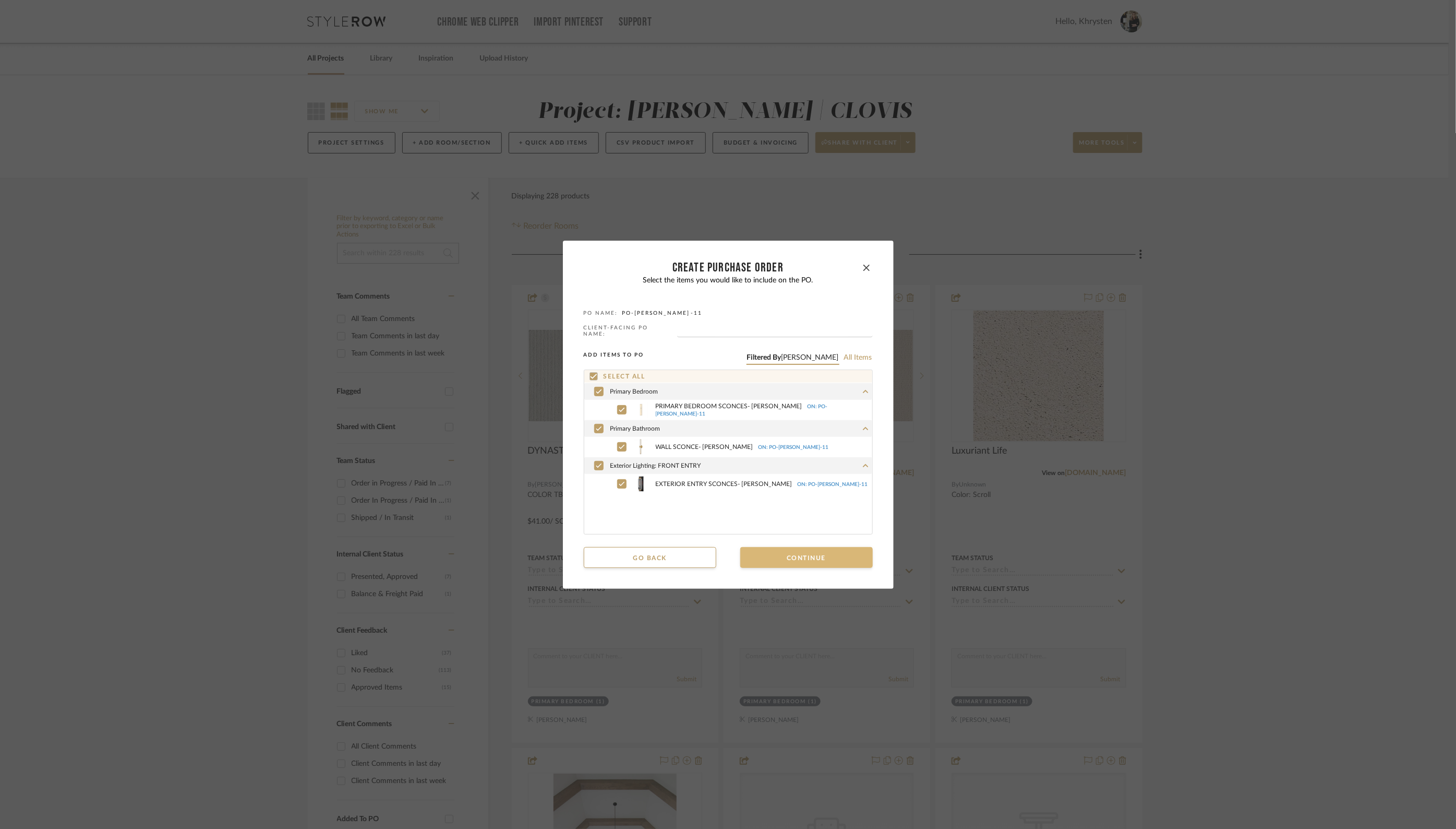
click at [829, 557] on button "Continue" at bounding box center [806, 557] width 133 height 21
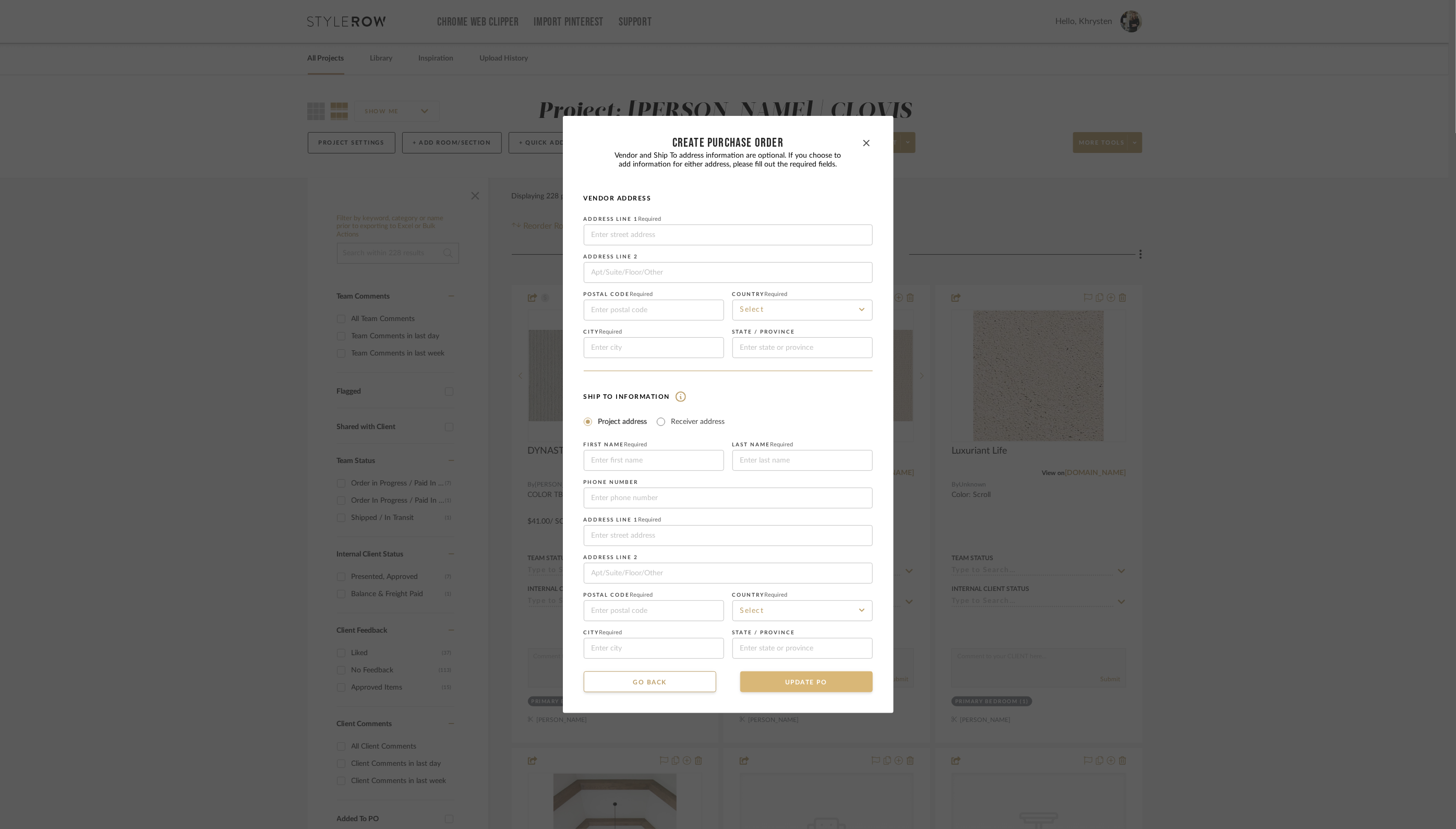
click at [788, 685] on button "UPDATE PO" at bounding box center [806, 682] width 133 height 21
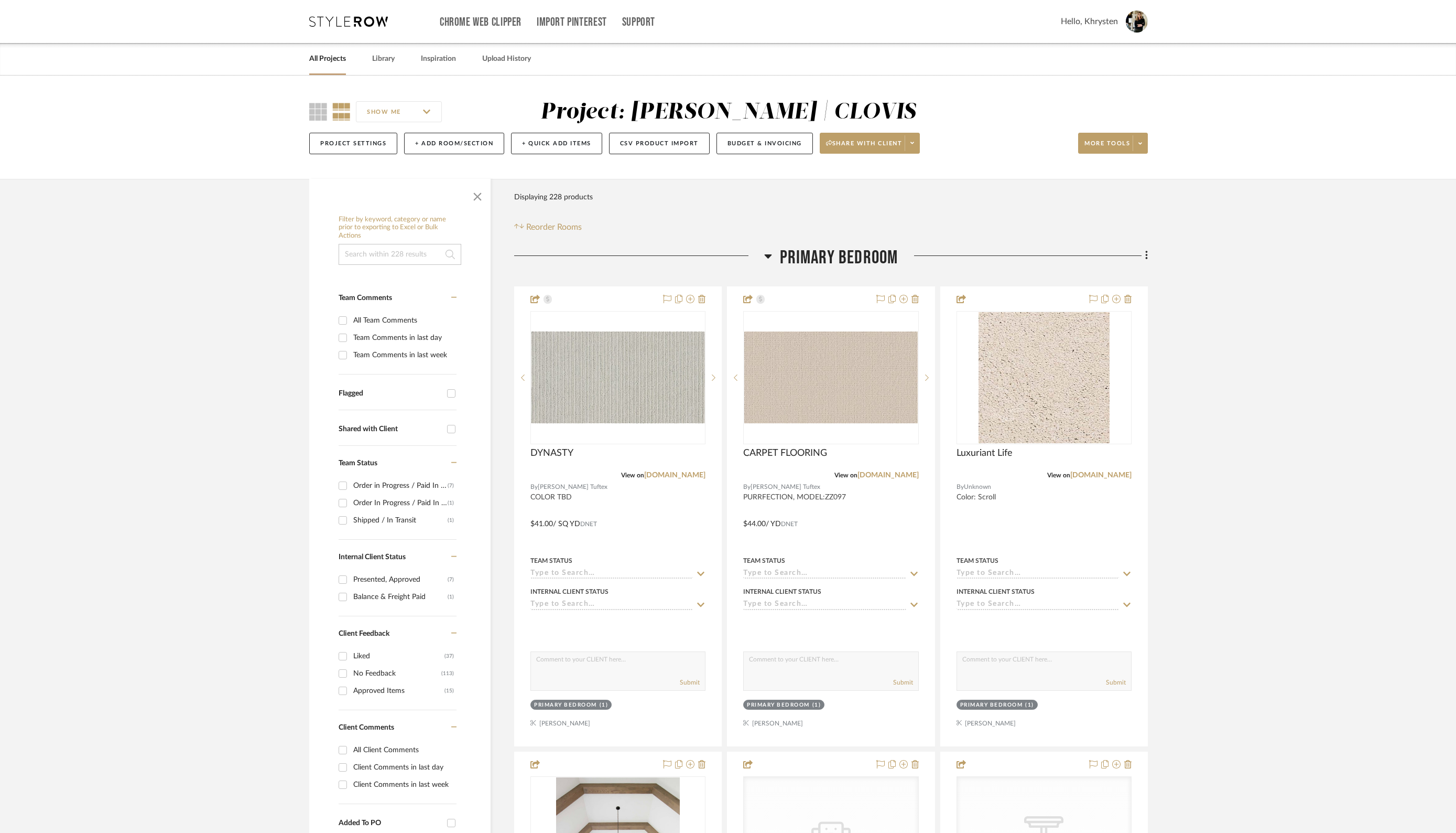
click at [328, 54] on link "All Projects" at bounding box center [328, 59] width 37 height 14
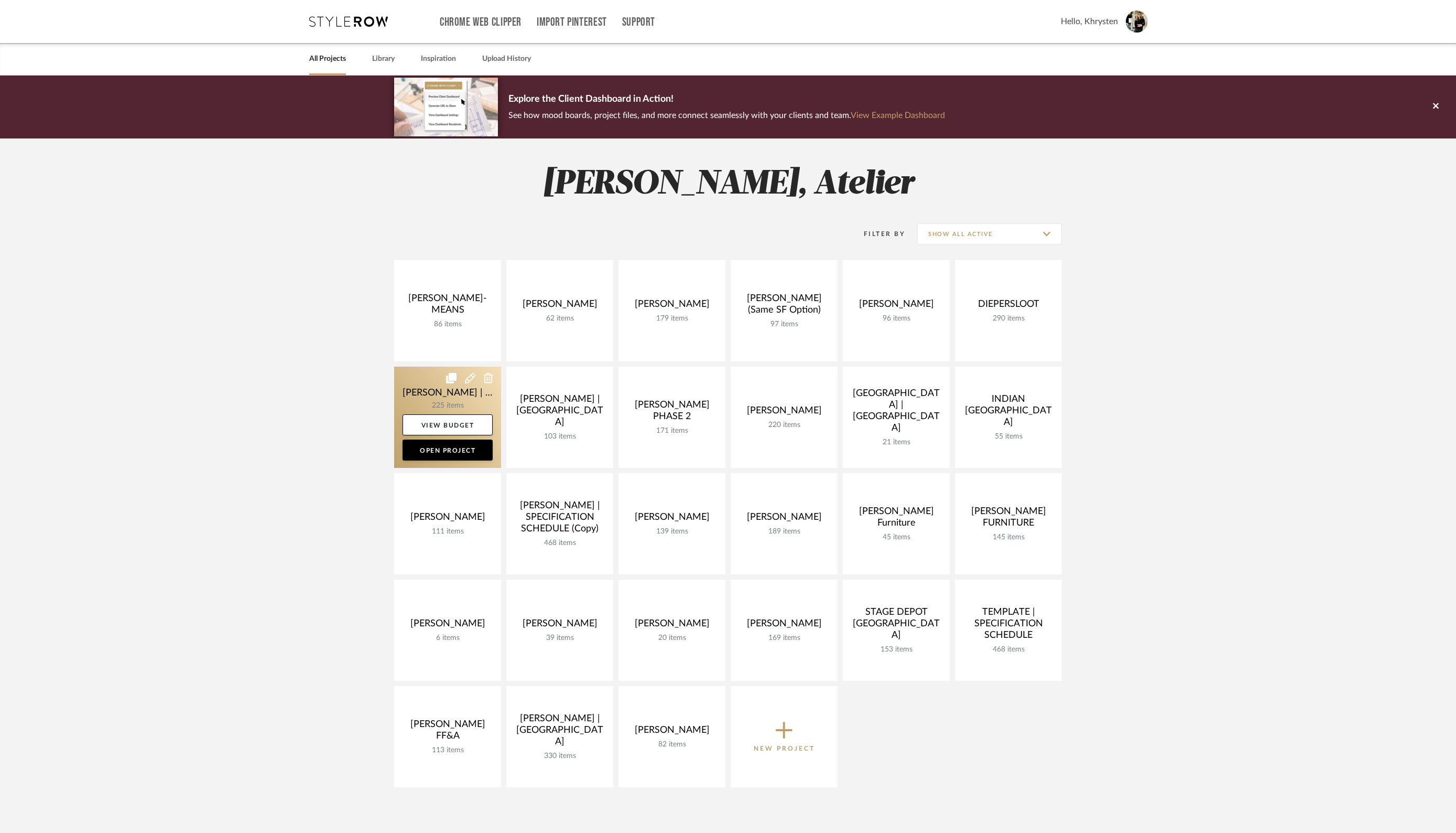
click at [428, 394] on link at bounding box center [448, 417] width 107 height 101
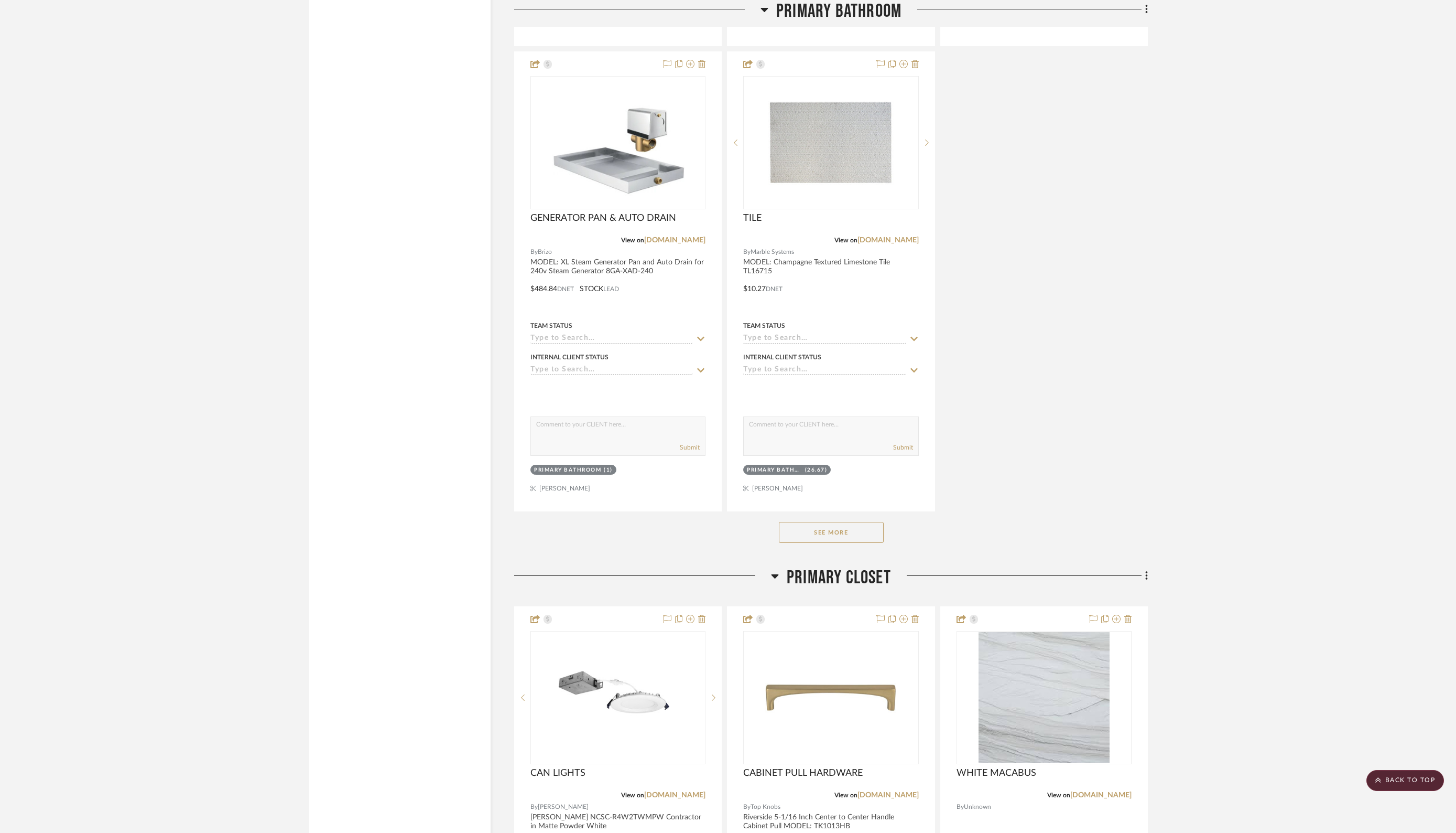
scroll to position [3960, 0]
click at [834, 520] on button "See More" at bounding box center [831, 530] width 105 height 21
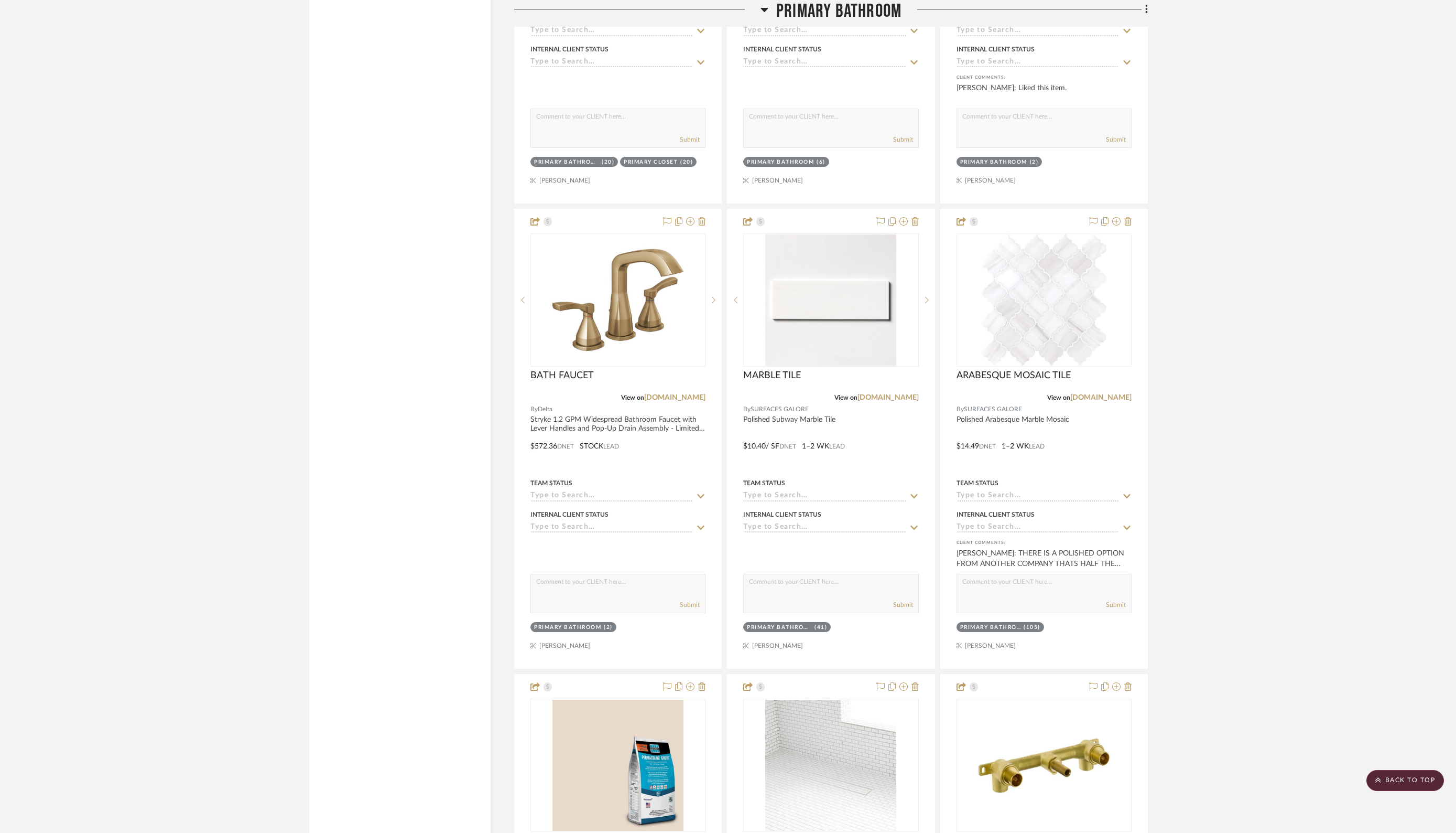
scroll to position [5209, 0]
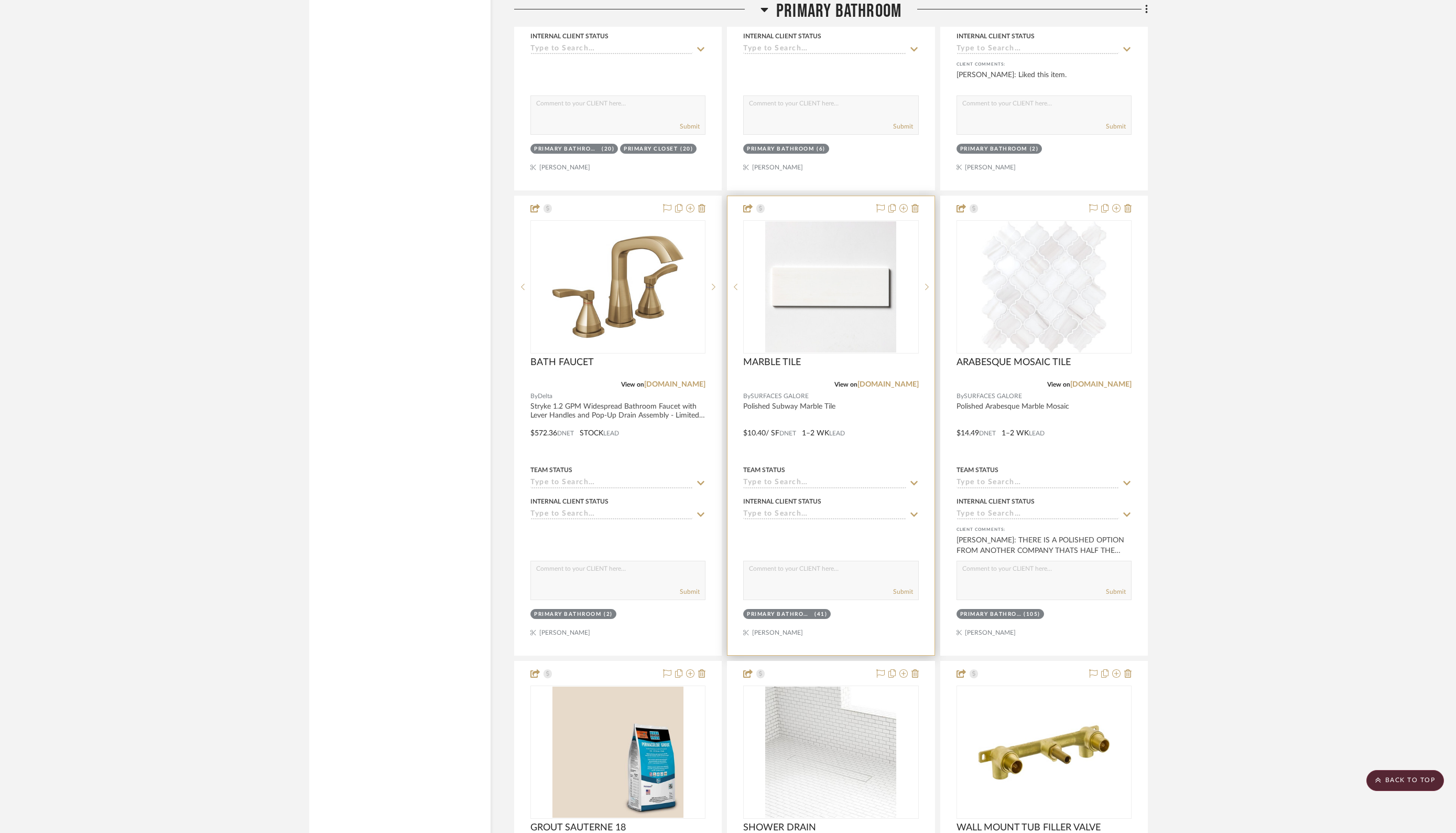
click at [859, 443] on div at bounding box center [831, 425] width 207 height 458
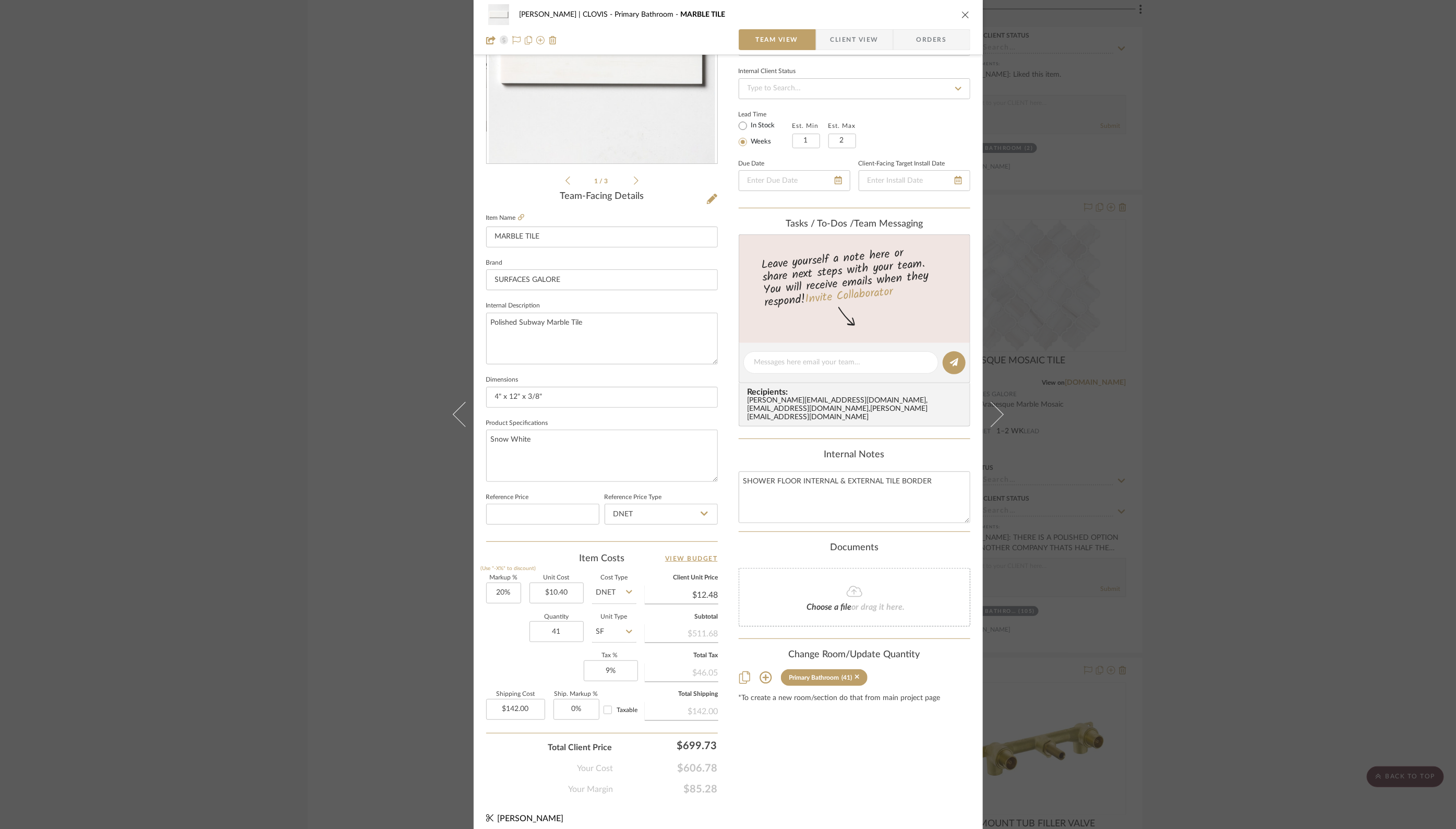
scroll to position [139, 0]
click at [964, 14] on icon "close" at bounding box center [966, 15] width 8 height 8
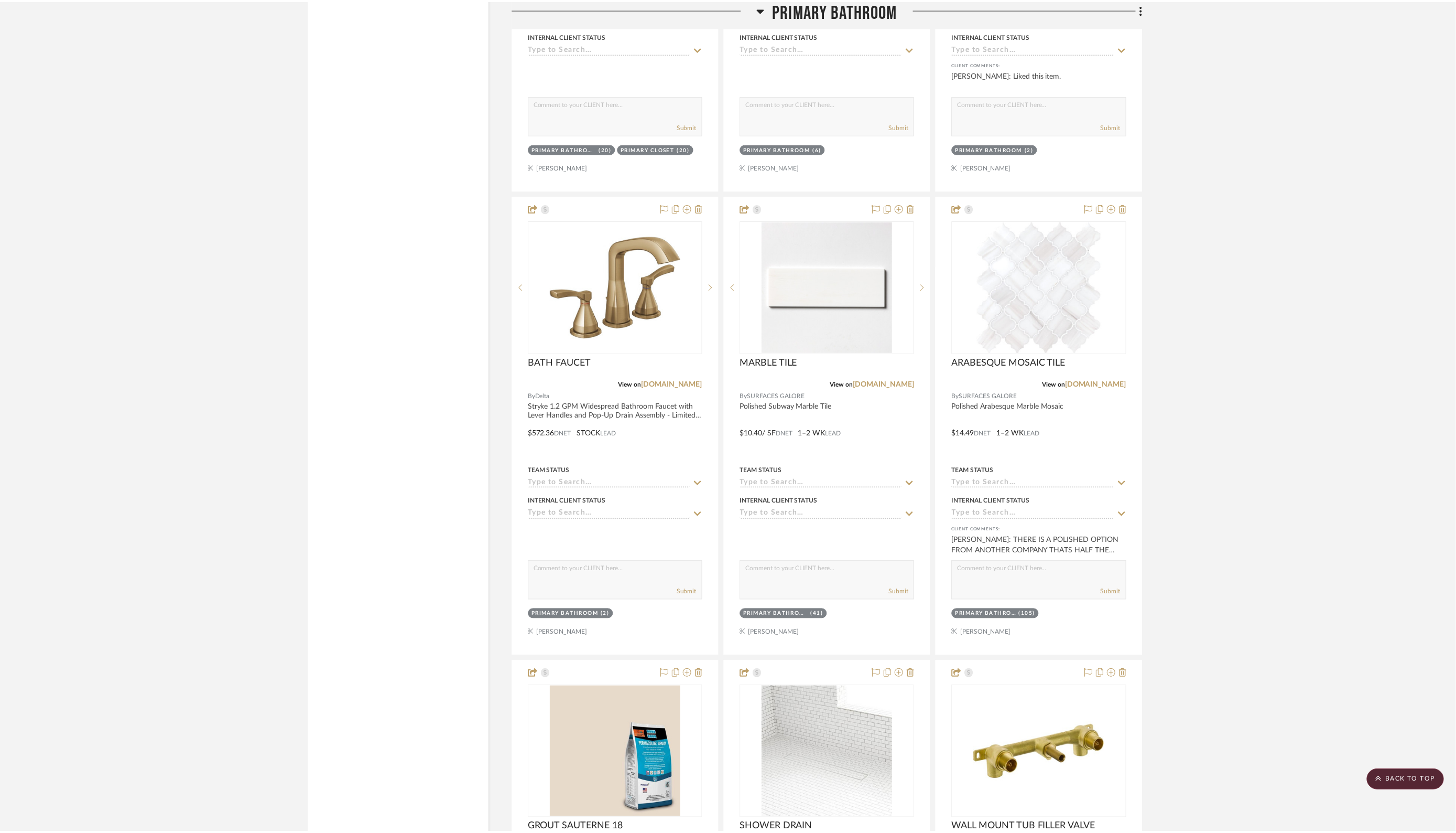
scroll to position [5209, 0]
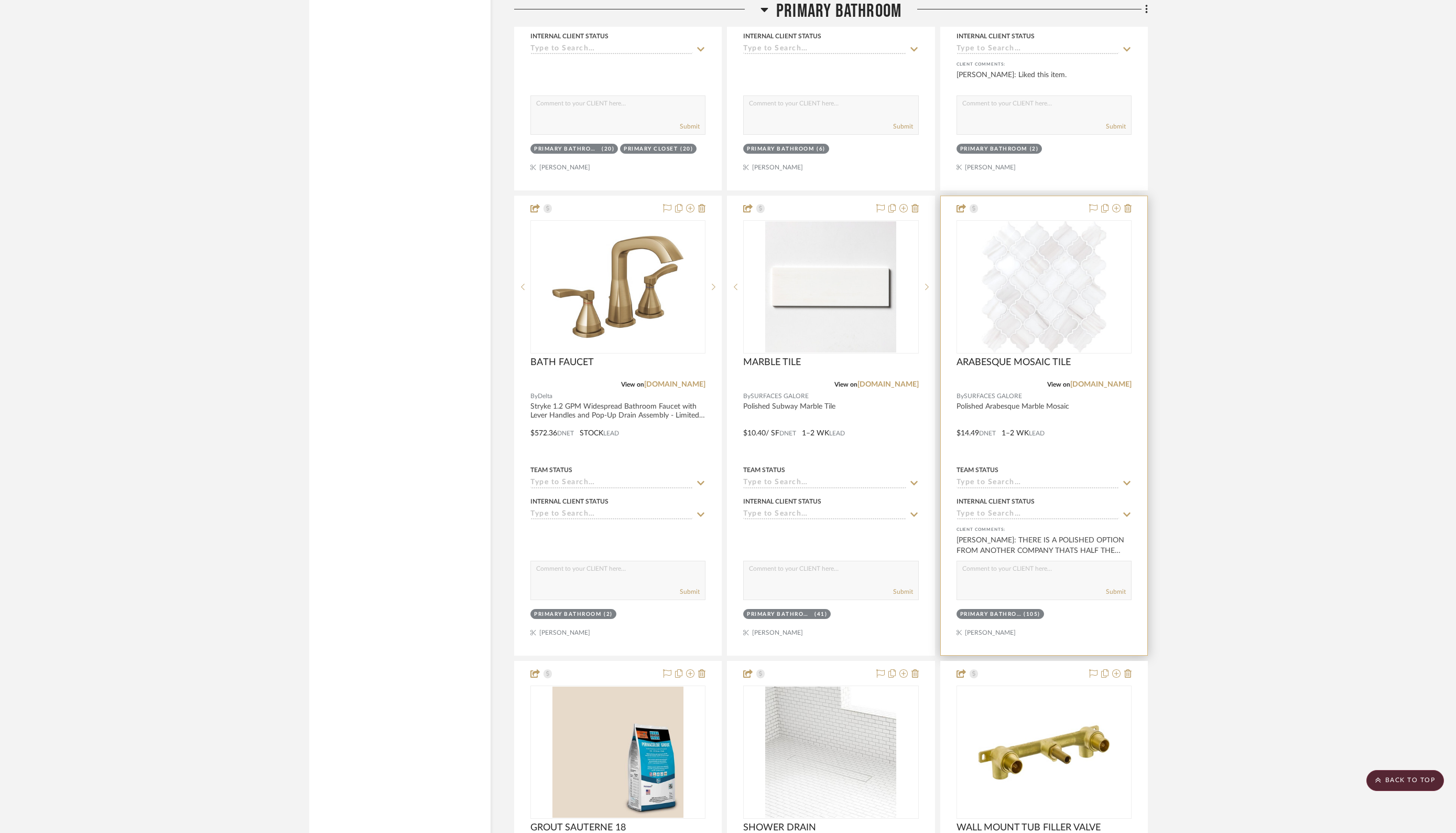
click at [1095, 612] on div at bounding box center [1044, 425] width 207 height 458
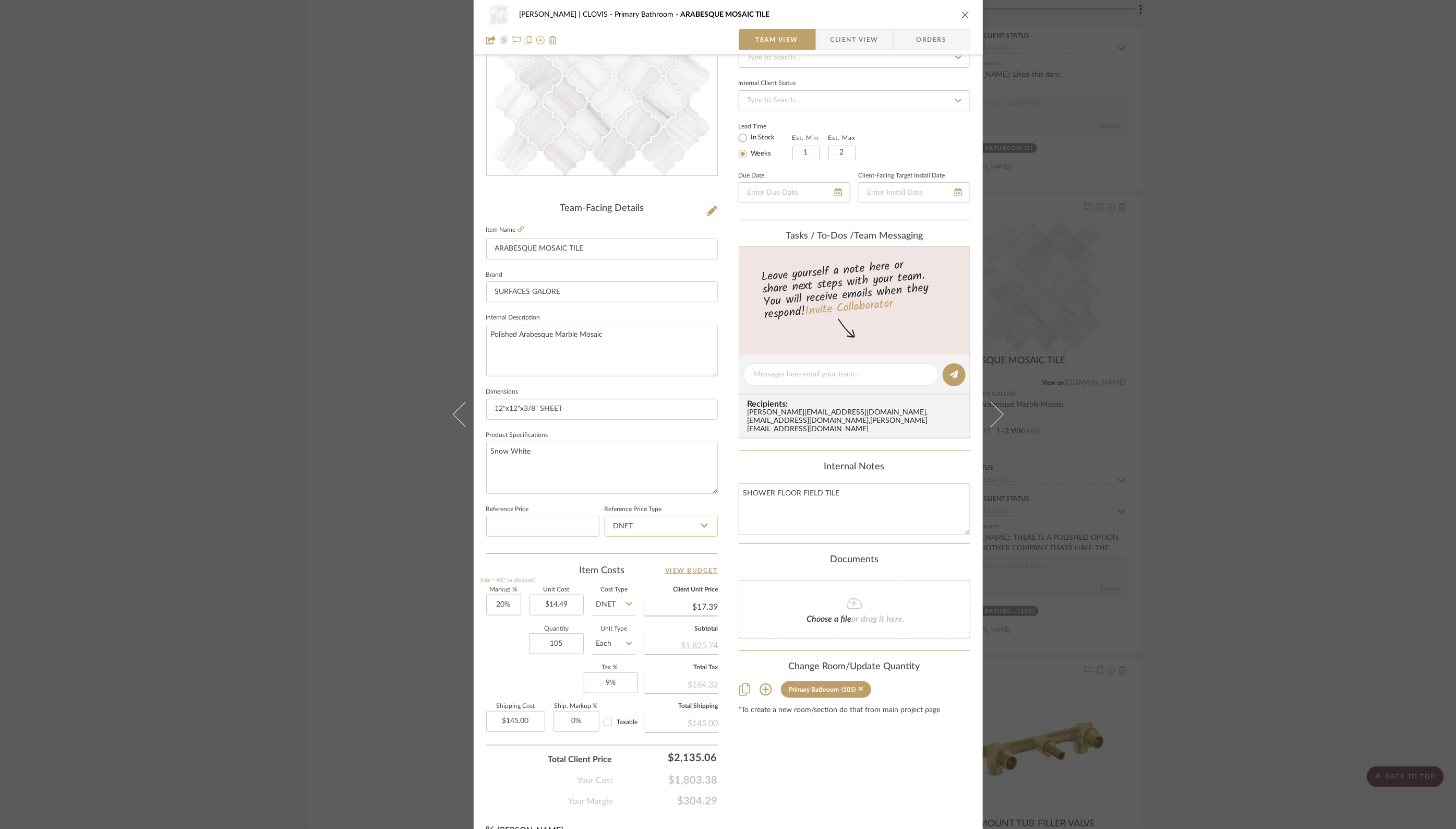
scroll to position [139, 0]
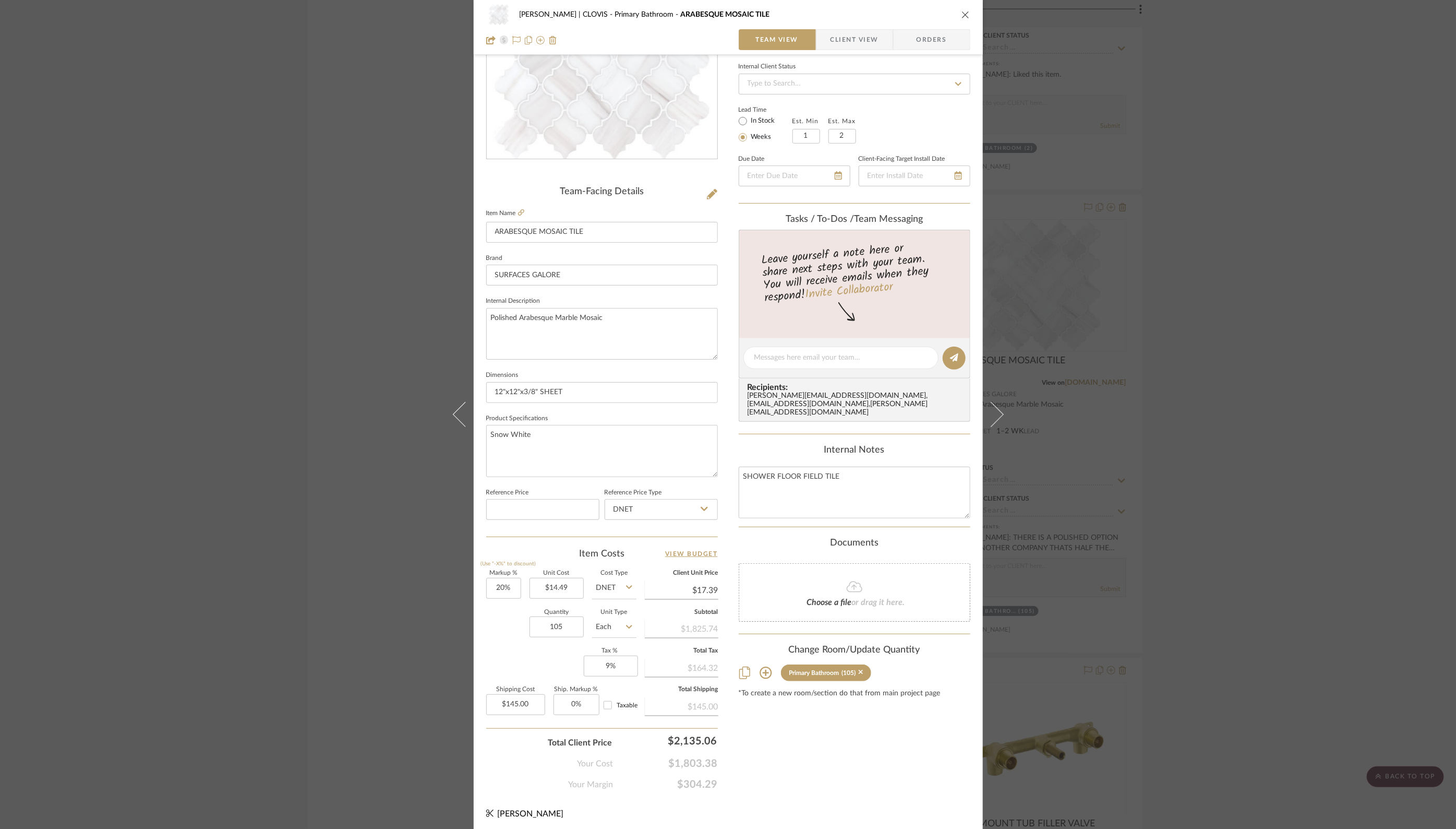
click at [964, 13] on icon "close" at bounding box center [966, 15] width 8 height 8
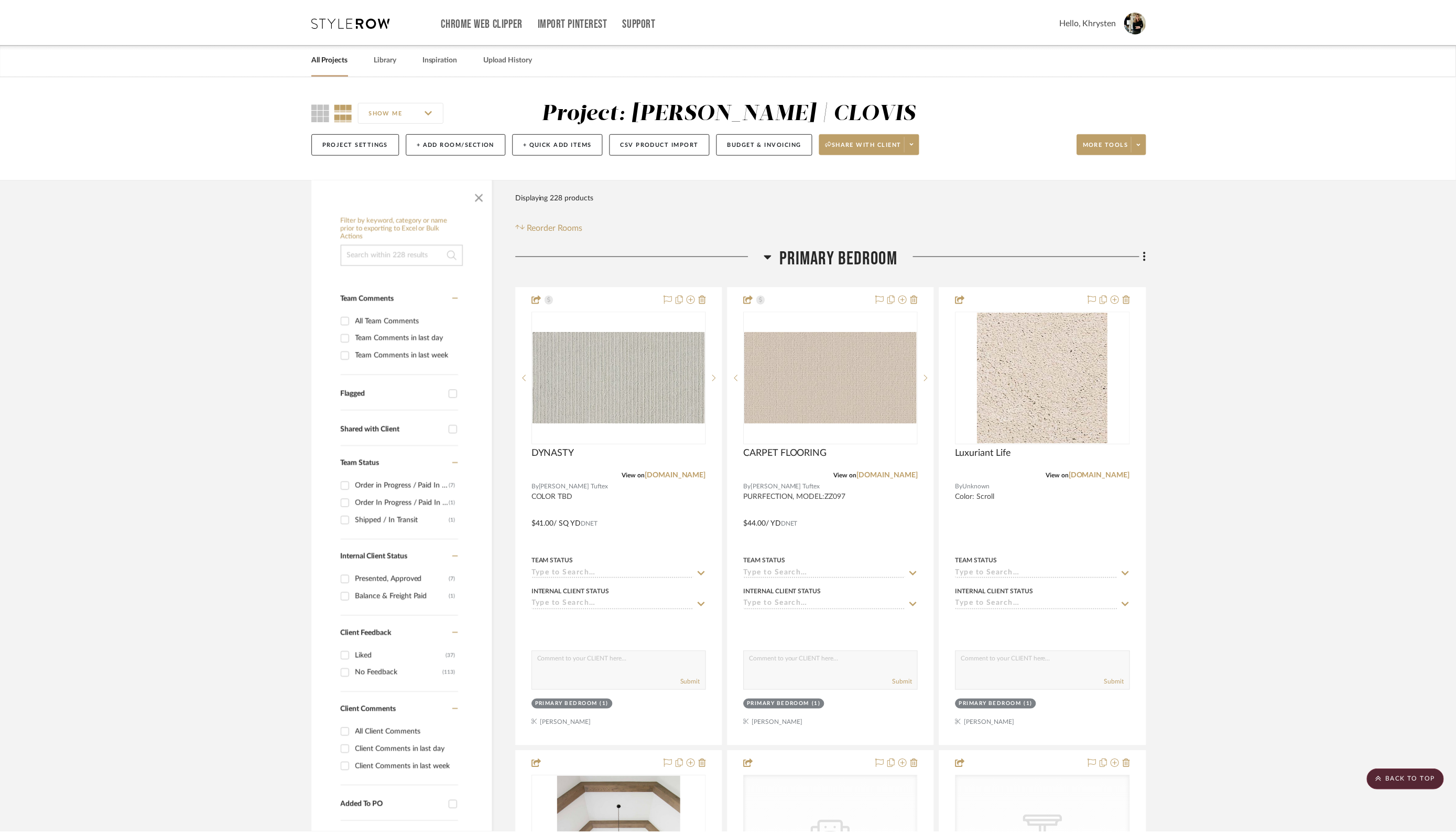
scroll to position [5209, 0]
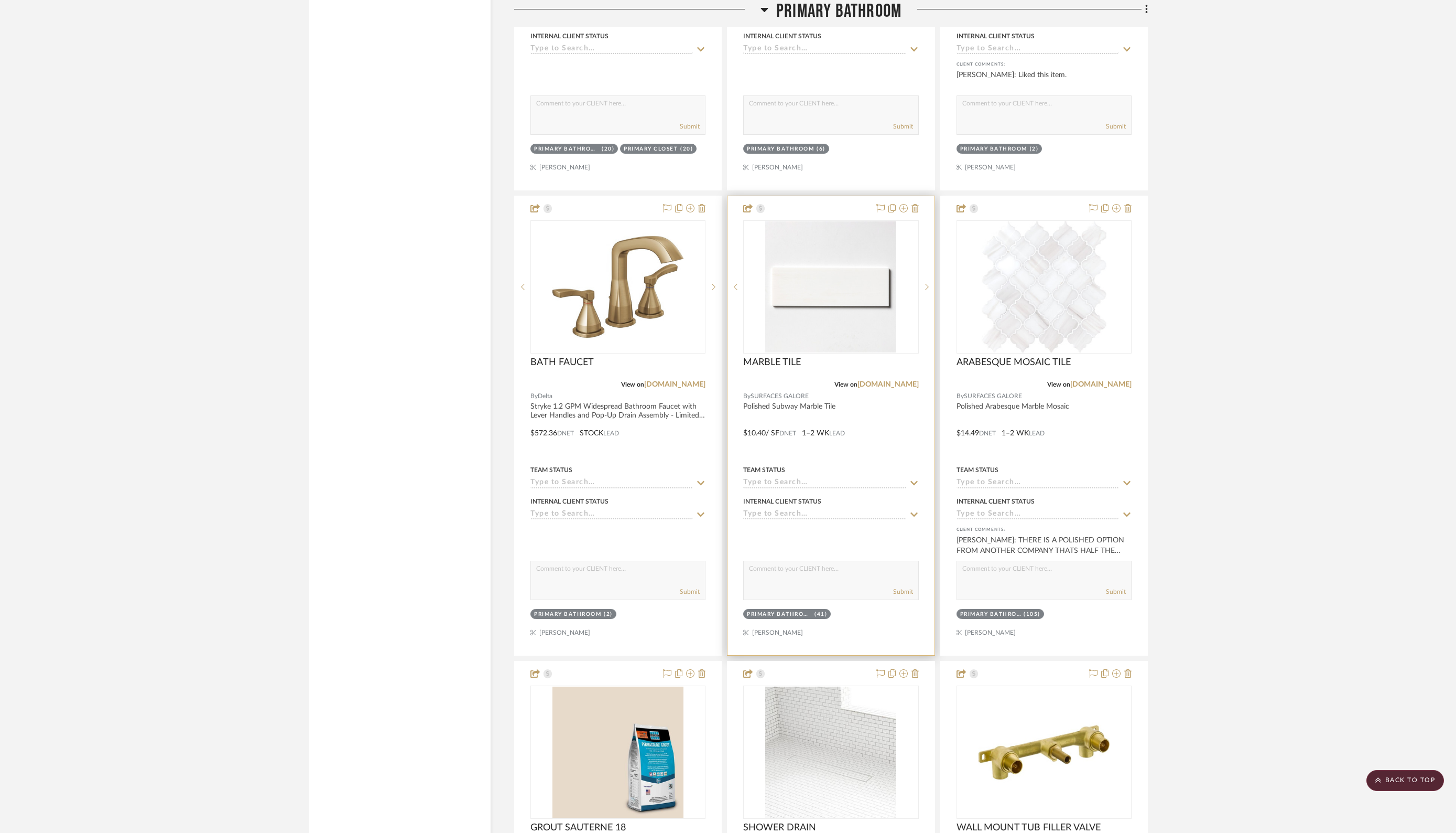
click at [891, 433] on div at bounding box center [831, 425] width 207 height 458
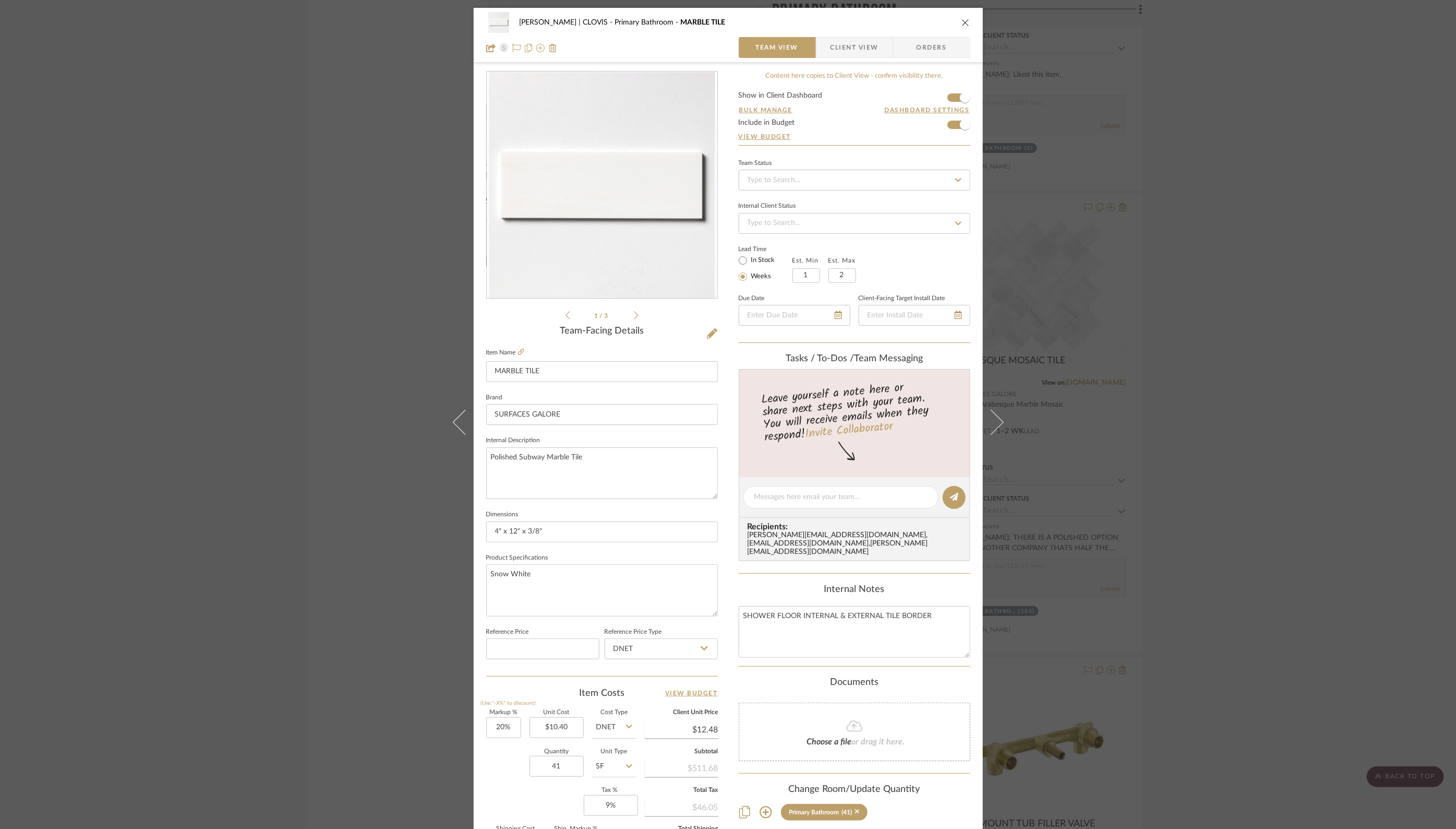
scroll to position [139, 0]
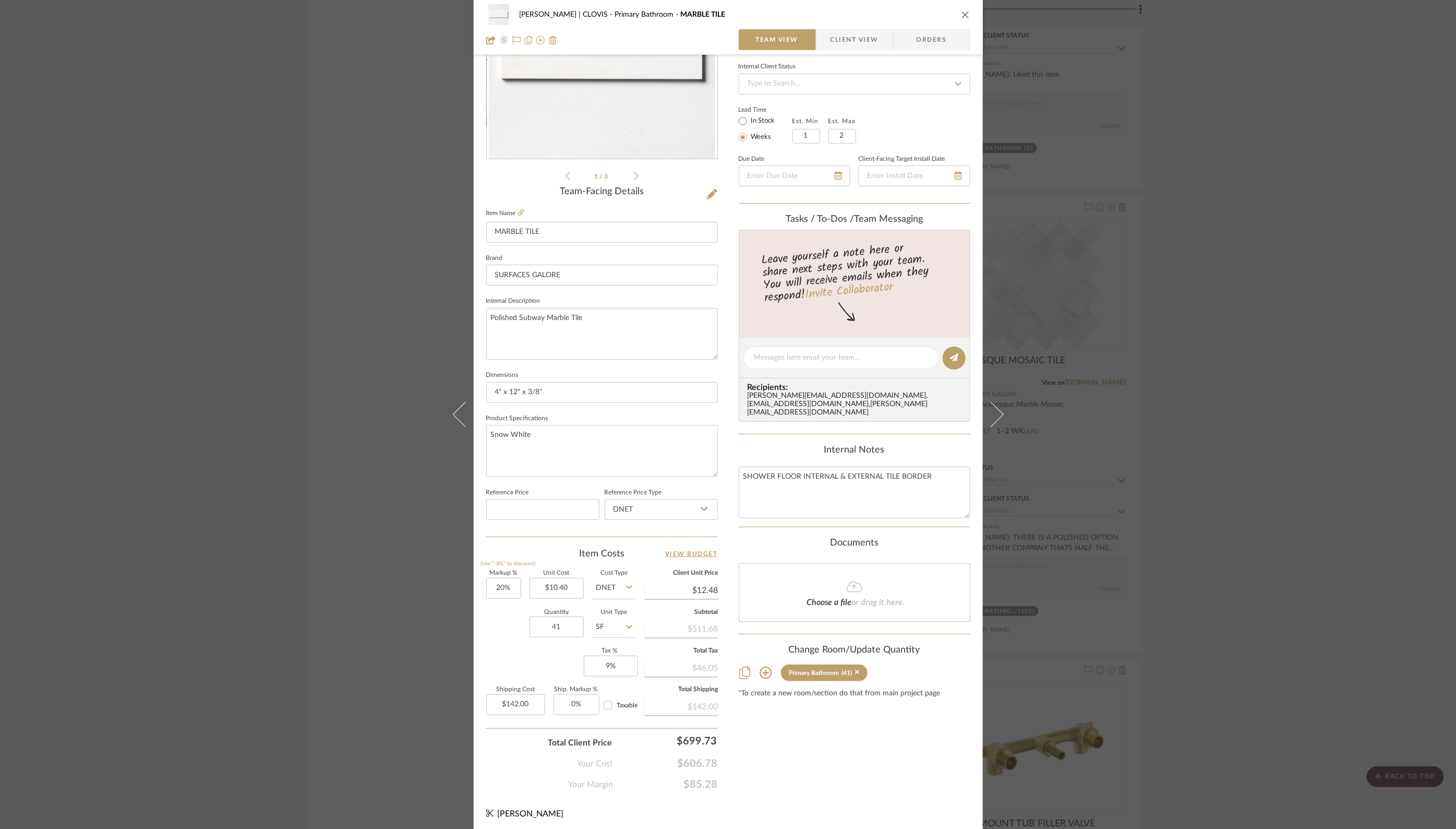
click at [963, 14] on icon "close" at bounding box center [966, 15] width 8 height 8
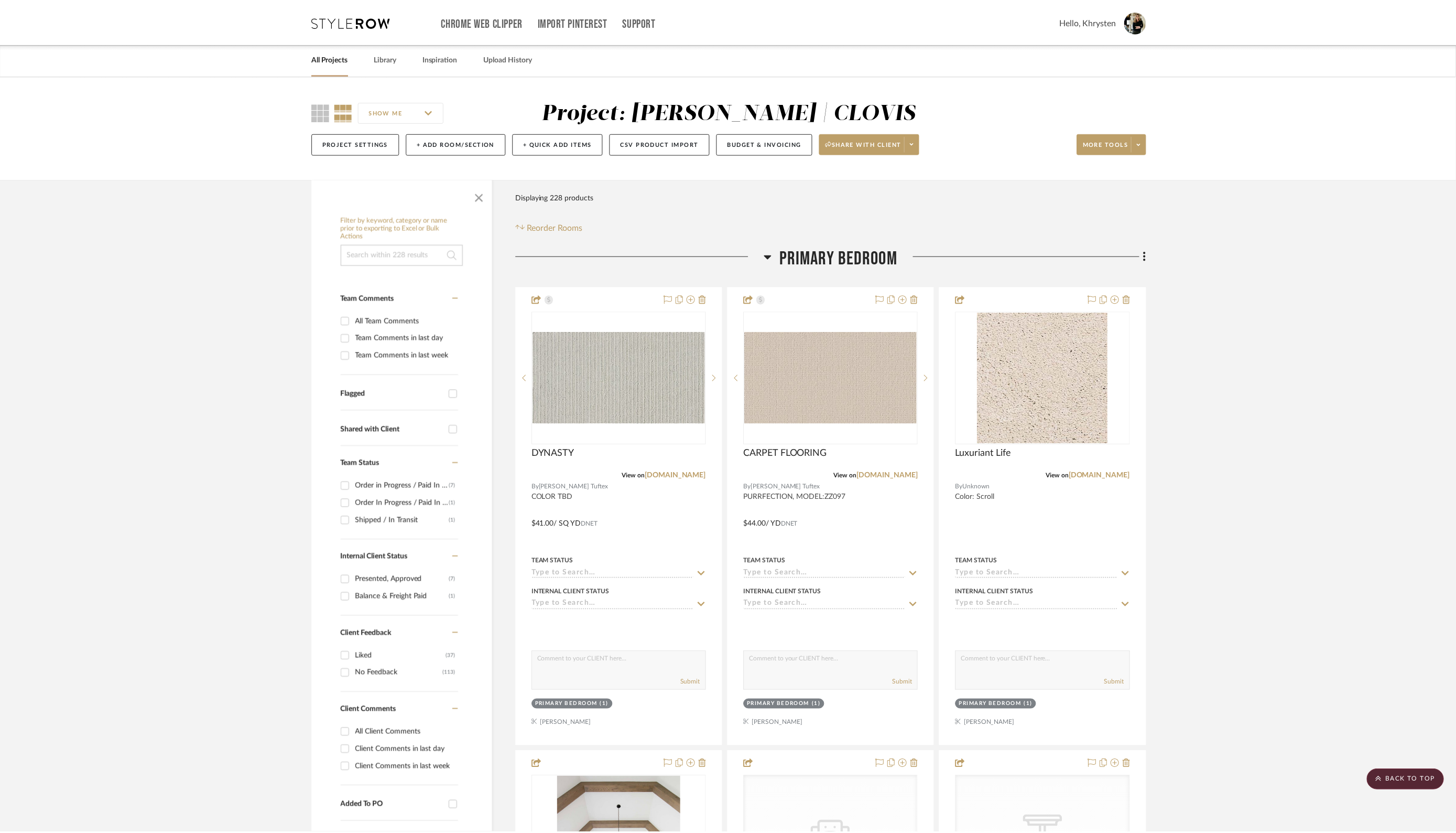
scroll to position [5209, 0]
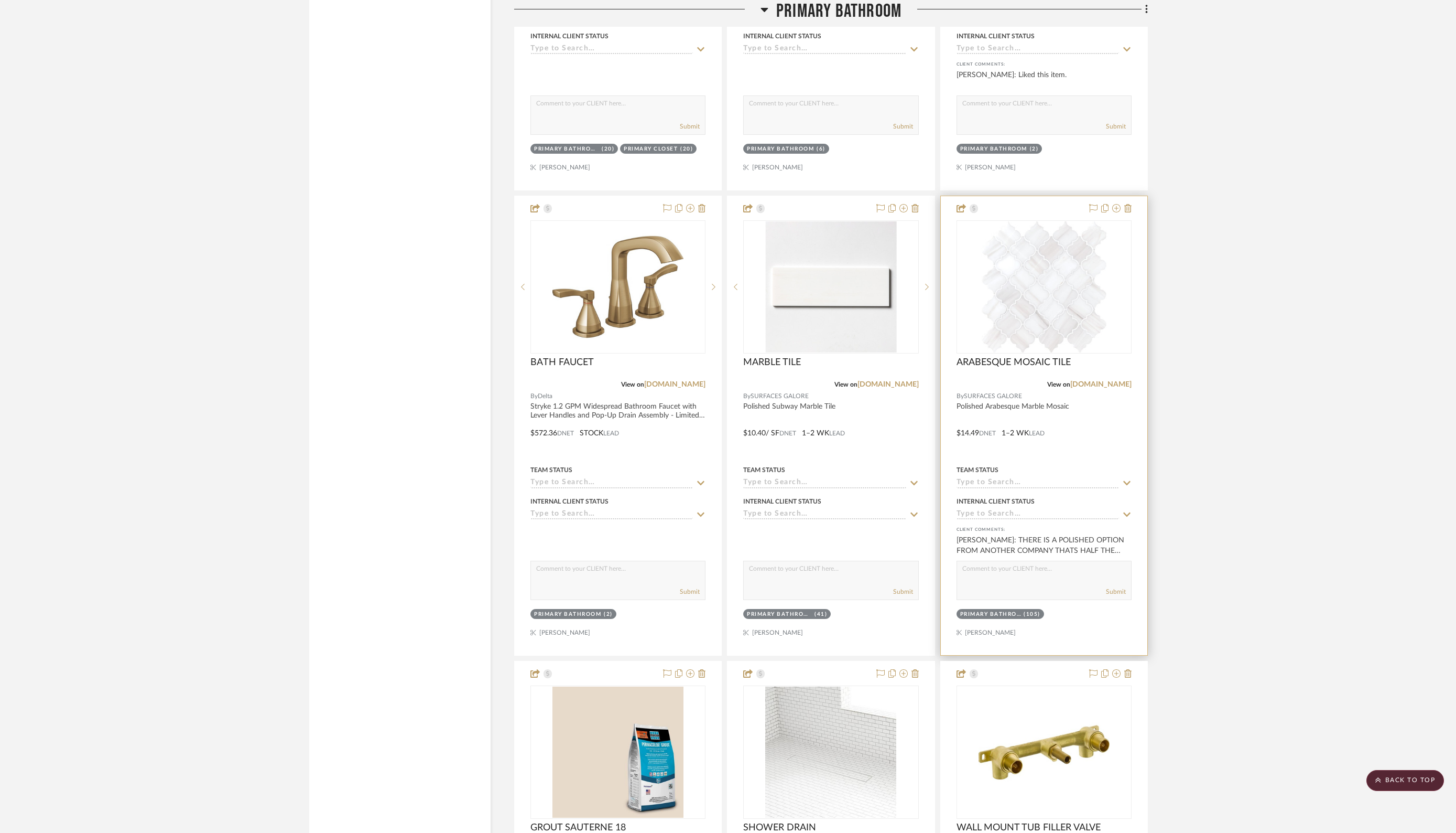
click at [1084, 418] on div at bounding box center [1044, 425] width 207 height 458
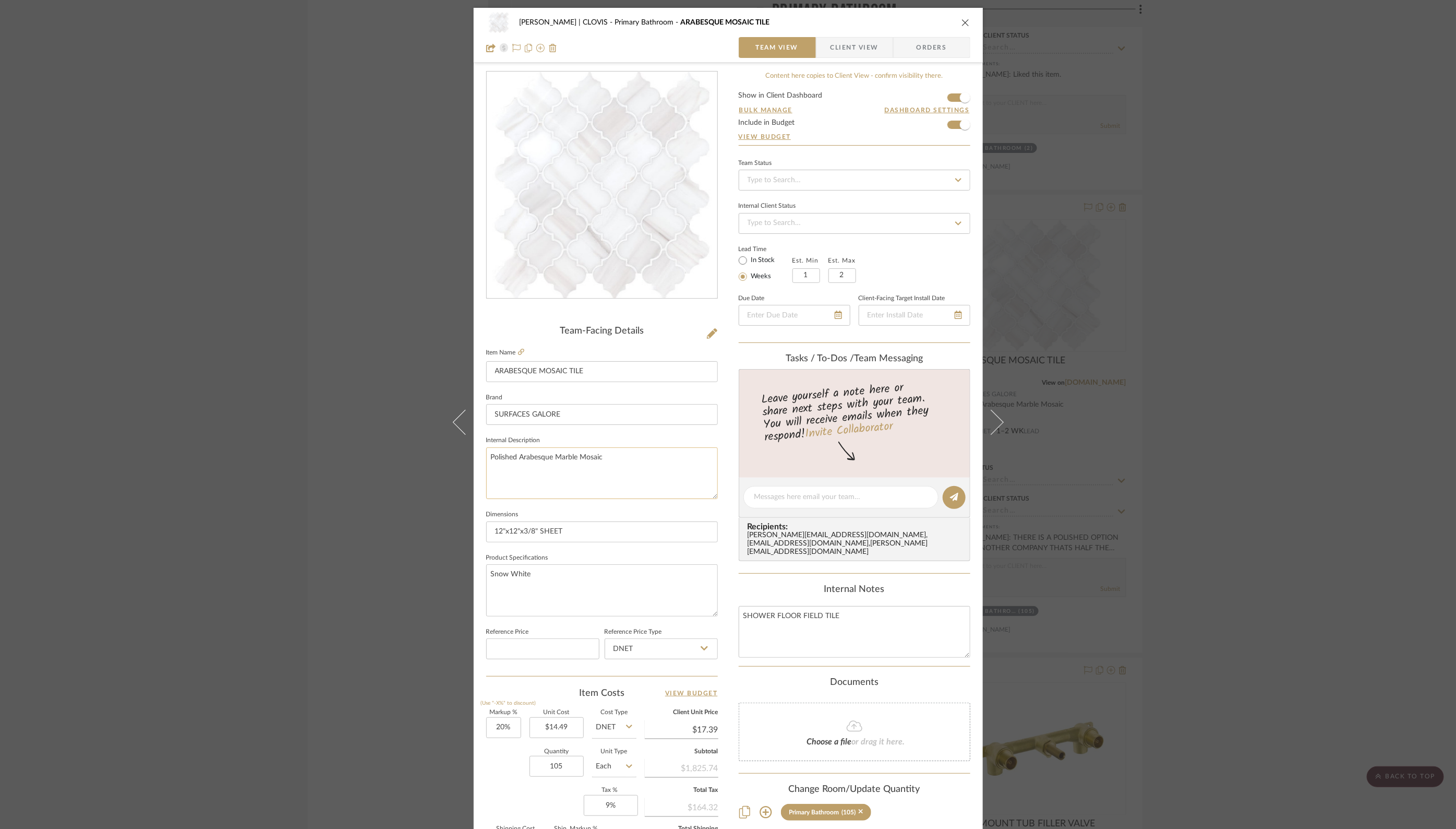
scroll to position [139, 0]
